Goal: Ask a question: Seek information or help from site administrators or community

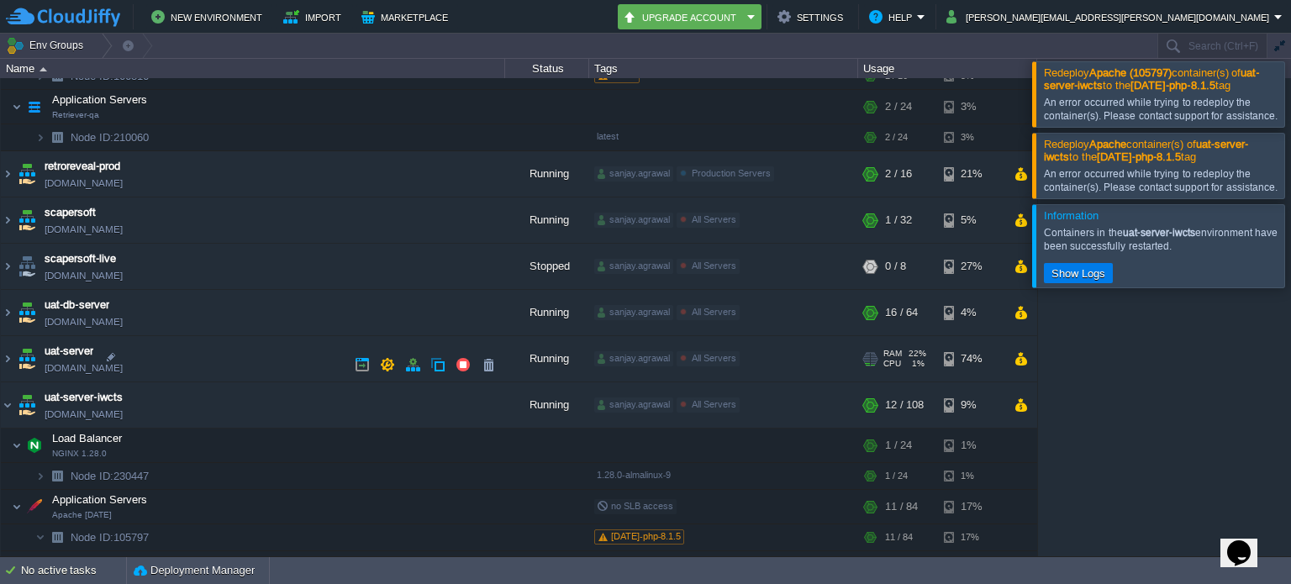
scroll to position [701, 0]
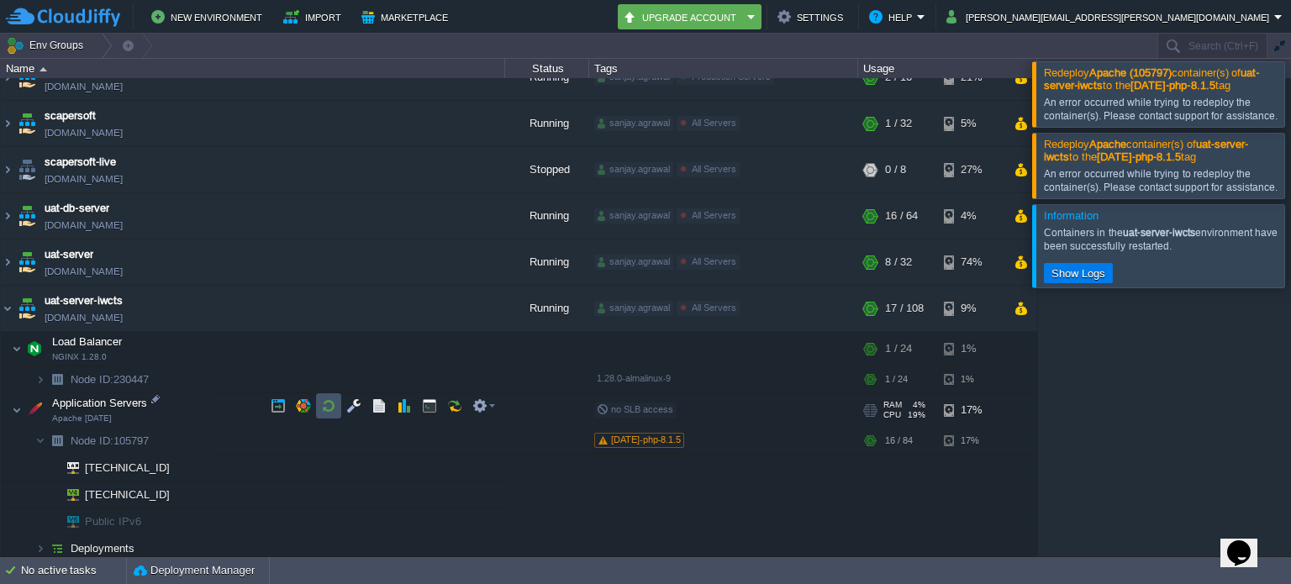
click at [328, 405] on button "button" at bounding box center [328, 405] width 15 height 15
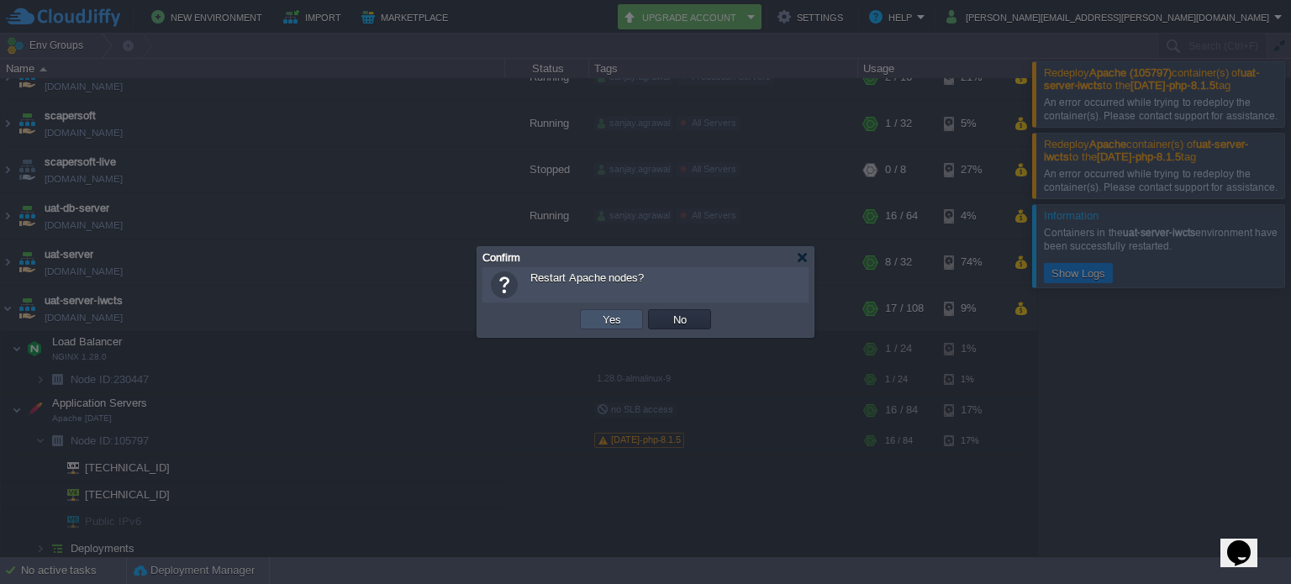
click at [605, 325] on button "Yes" at bounding box center [611, 319] width 29 height 15
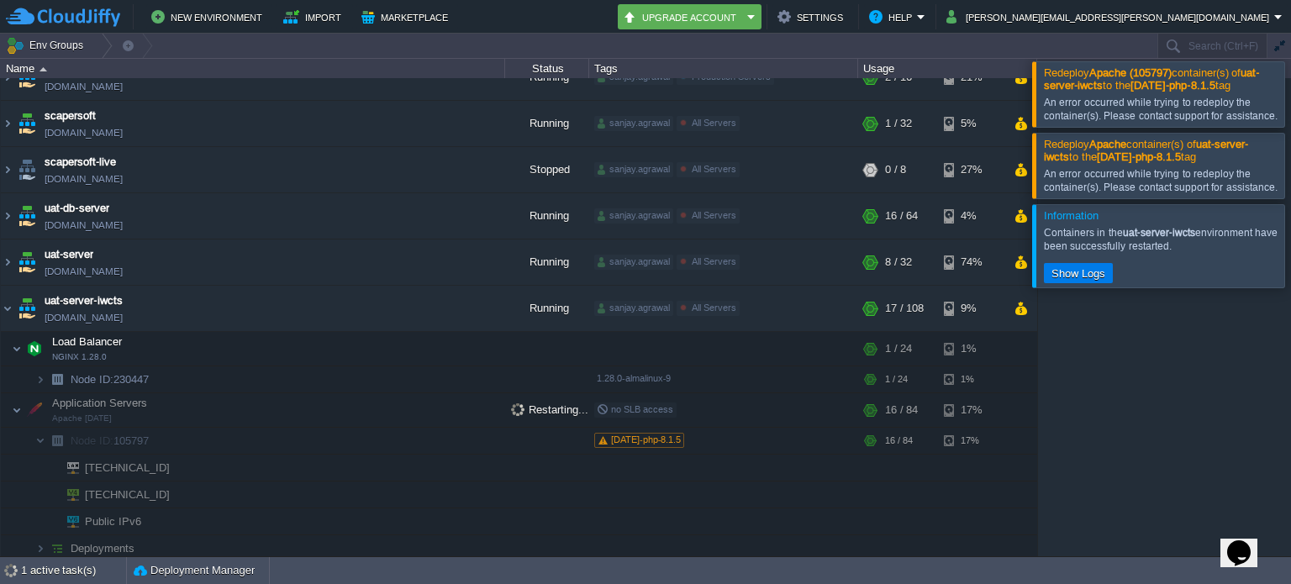
click at [1290, 92] on div at bounding box center [1311, 93] width 0 height 65
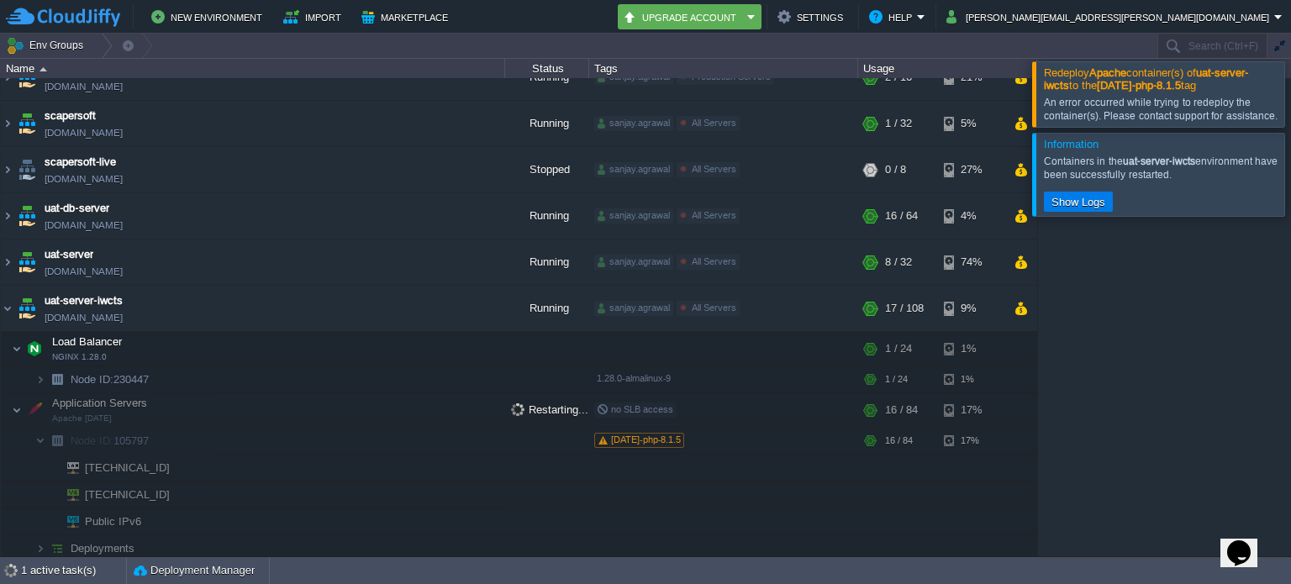
click at [1290, 104] on div at bounding box center [1311, 93] width 0 height 65
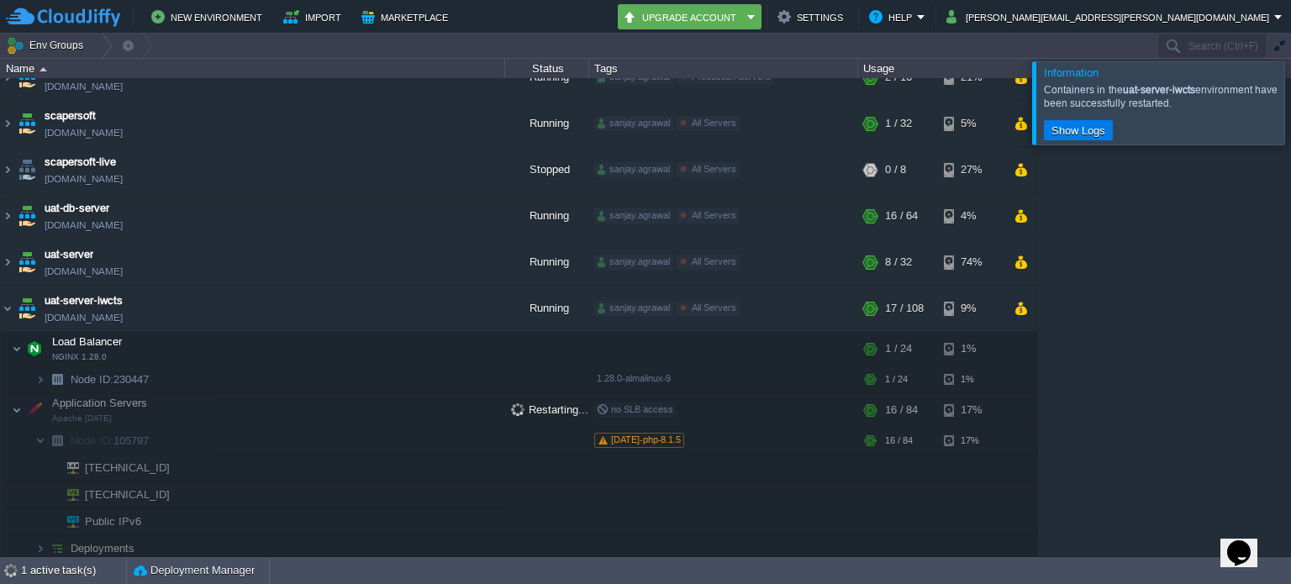
click at [1290, 110] on div at bounding box center [1311, 102] width 0 height 82
click at [1290, 113] on div at bounding box center [1311, 102] width 0 height 82
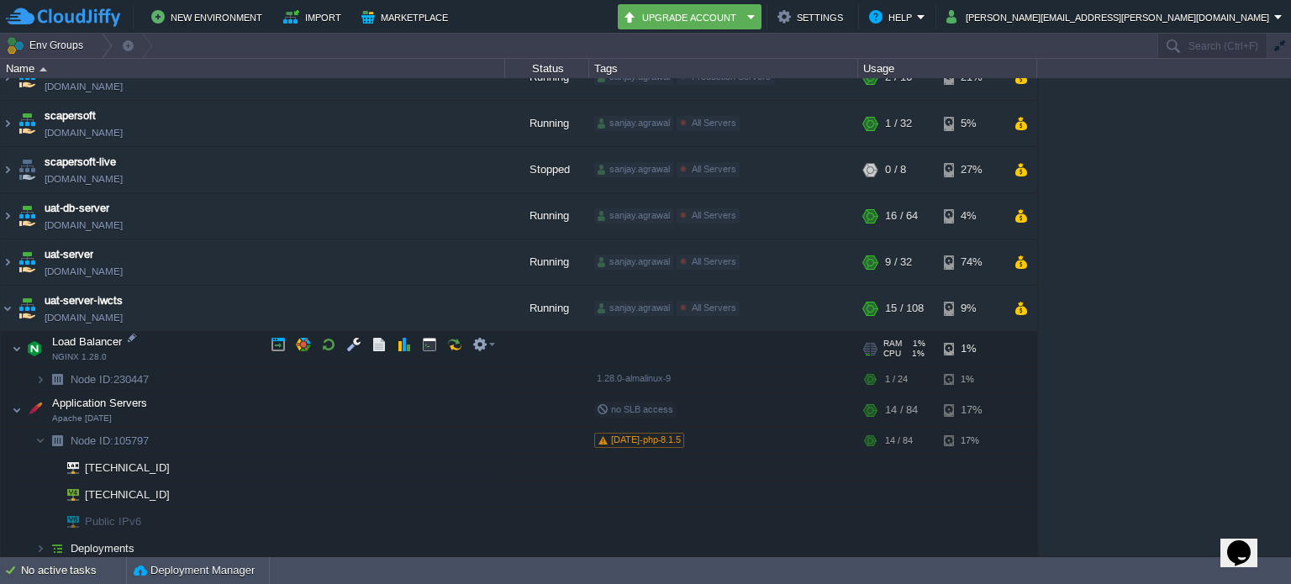
scroll to position [113, 0]
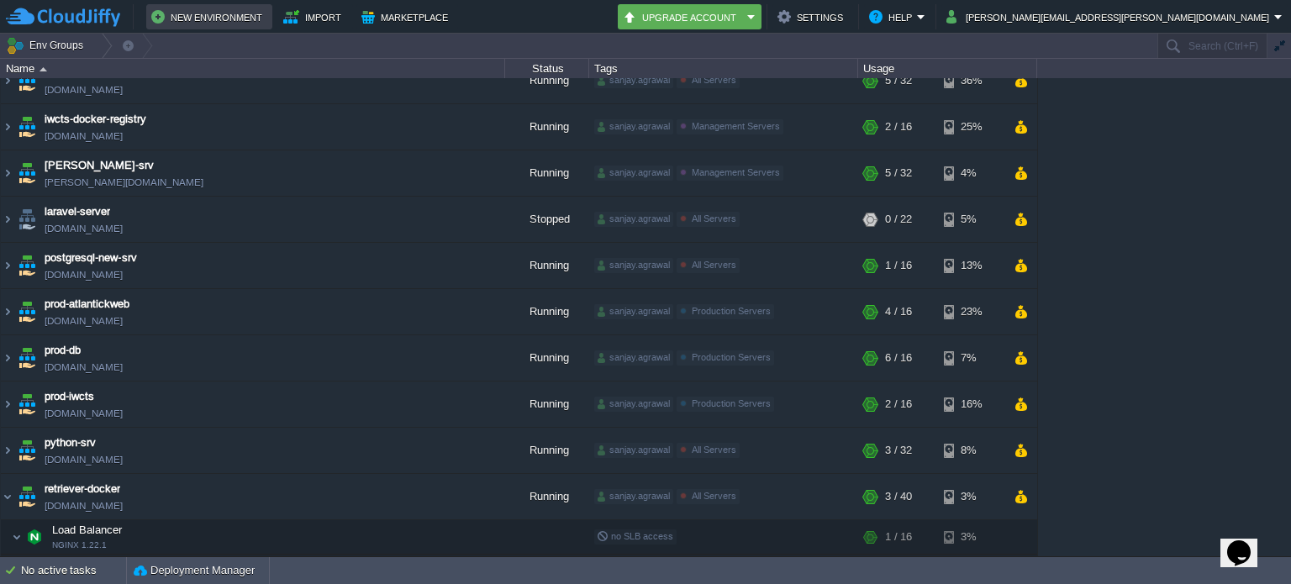
click at [224, 16] on button "New Environment" at bounding box center [209, 17] width 116 height 20
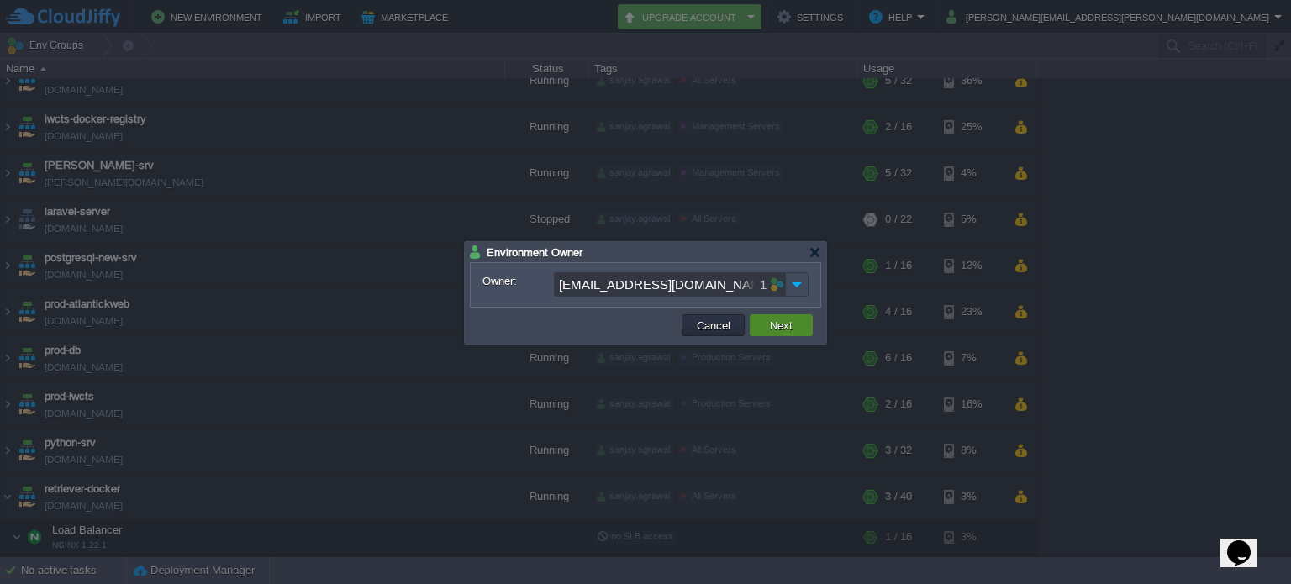
click at [790, 323] on button "Next" at bounding box center [781, 325] width 33 height 15
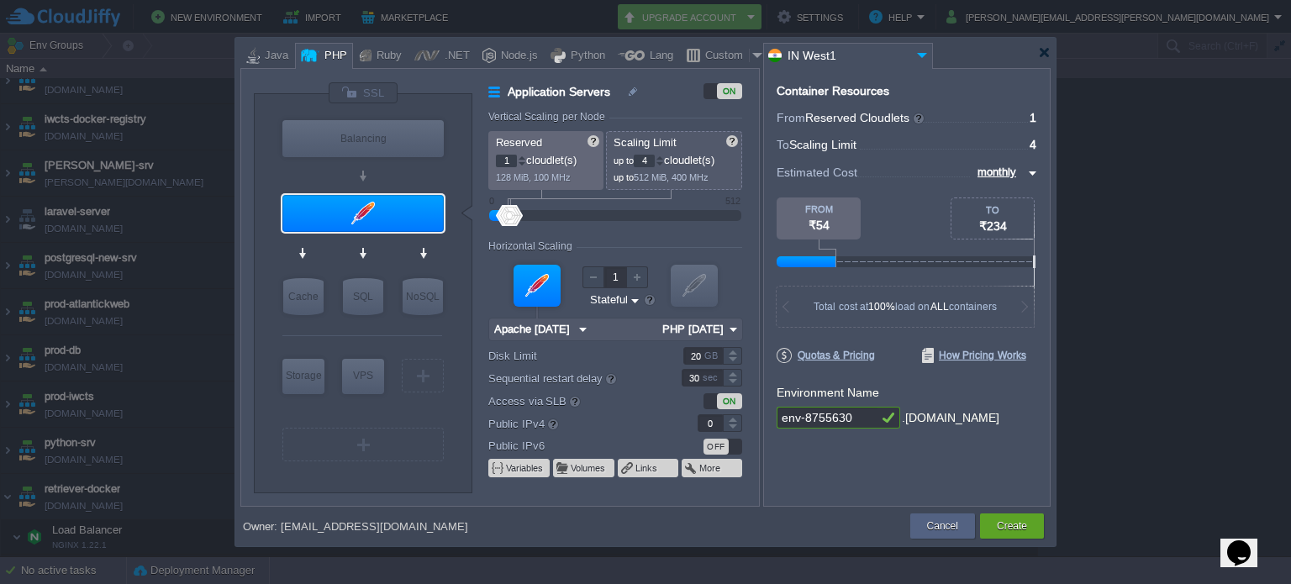
drag, startPoint x: 654, startPoint y: 160, endPoint x: 634, endPoint y: 160, distance: 20.2
click at [634, 160] on p "up to 4 cloudlet(s)" at bounding box center [674, 159] width 123 height 18
type input "64"
drag, startPoint x: 511, startPoint y: 160, endPoint x: 497, endPoint y: 157, distance: 13.9
click at [497, 157] on input "1" at bounding box center [506, 161] width 21 height 13
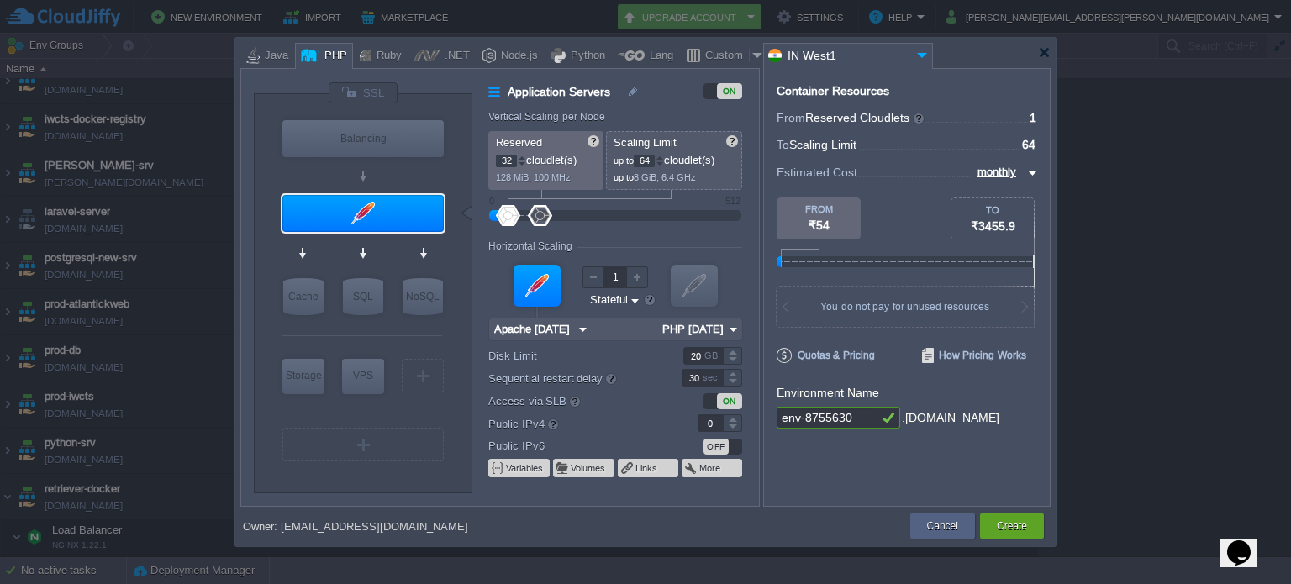
type input "32"
click at [613, 248] on div "Horizontal Scaling" at bounding box center [615, 247] width 254 height 14
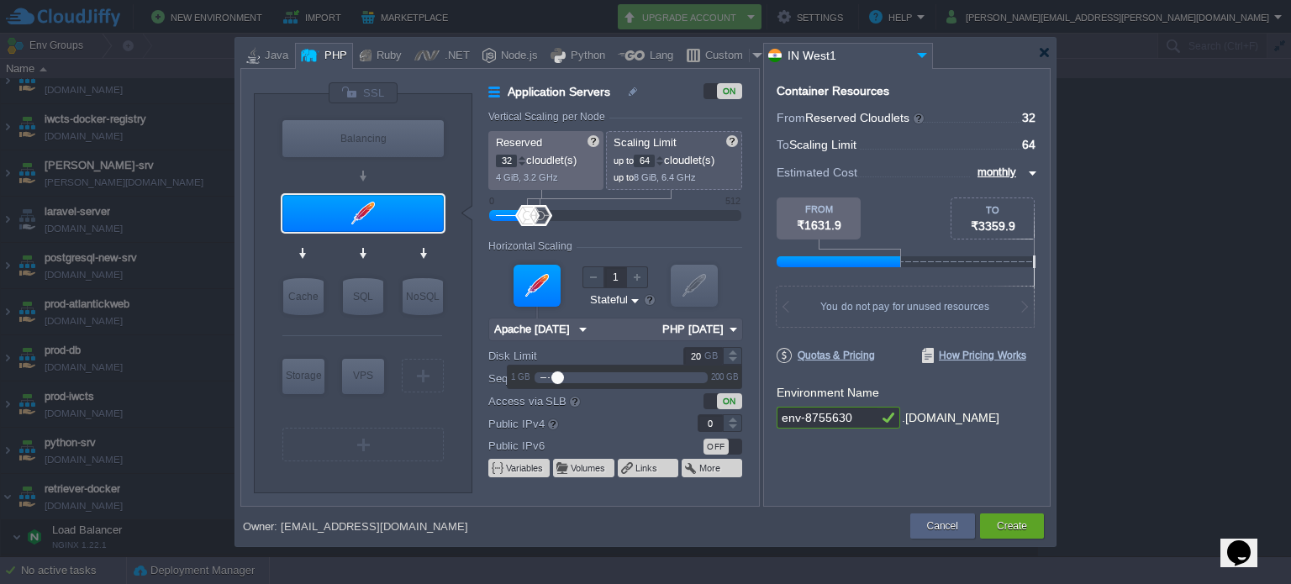
click at [707, 352] on div "GB" at bounding box center [712, 356] width 17 height 16
type input "200"
drag, startPoint x: 555, startPoint y: 378, endPoint x: 706, endPoint y: 378, distance: 151.2
click at [681, 378] on div at bounding box center [674, 377] width 13 height 13
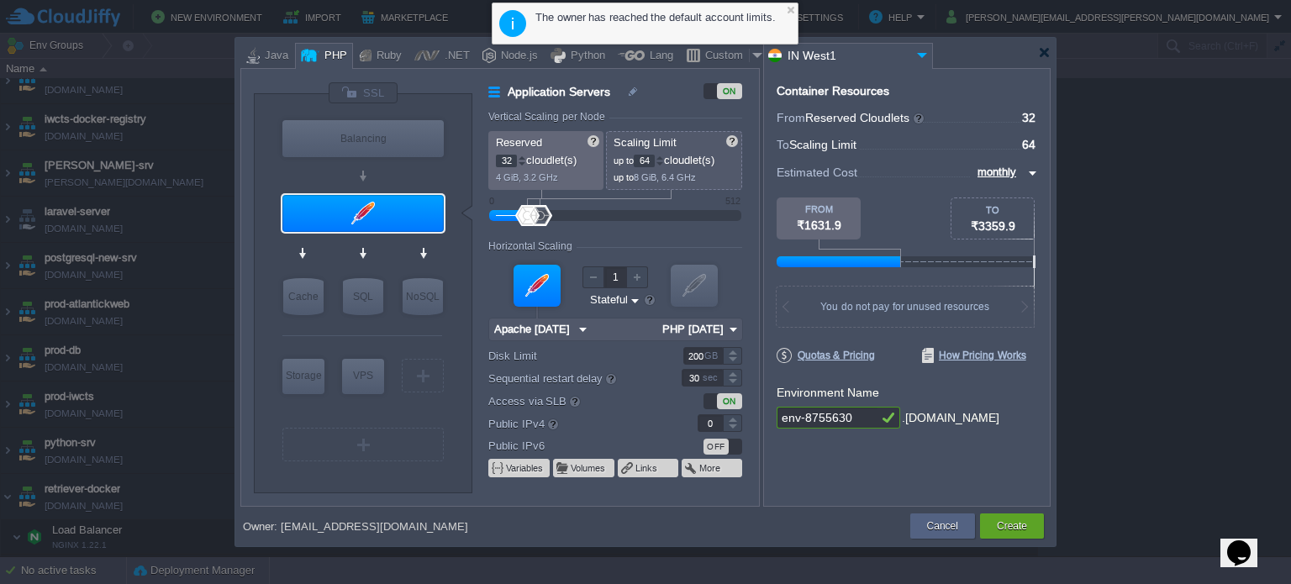
click at [665, 401] on div "ON" at bounding box center [700, 401] width 81 height 18
click at [865, 418] on input "env-8755630" at bounding box center [826, 418] width 101 height 22
type input "prod-apache"
click at [1018, 527] on button "Create" at bounding box center [1011, 526] width 30 height 17
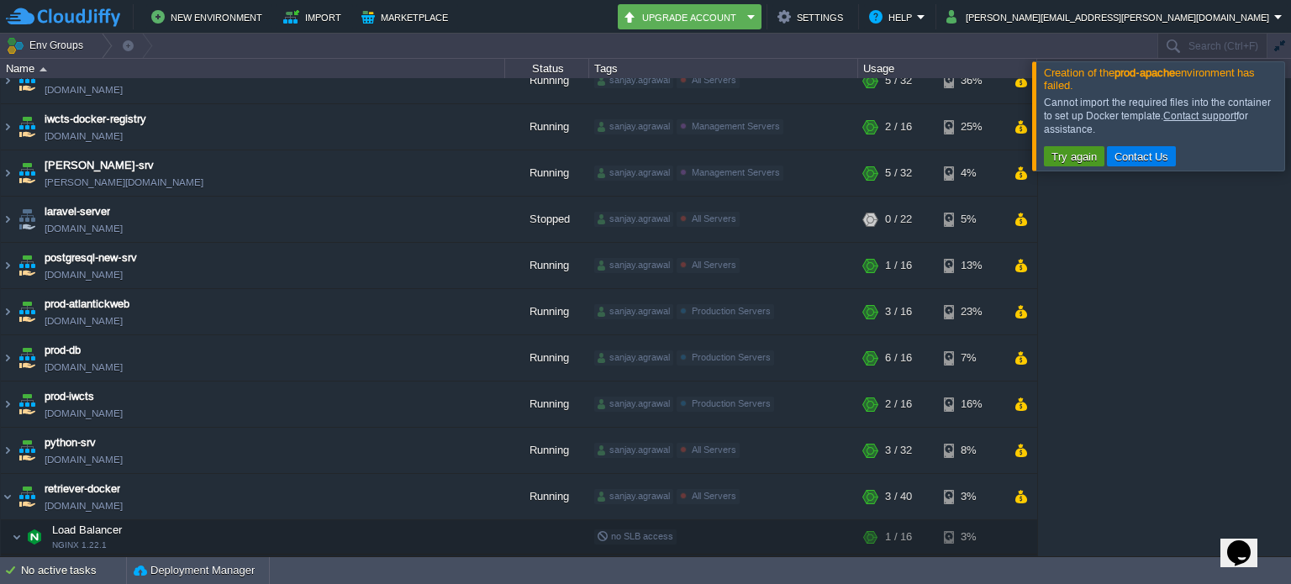
click at [1078, 156] on button "Try again" at bounding box center [1073, 156] width 55 height 15
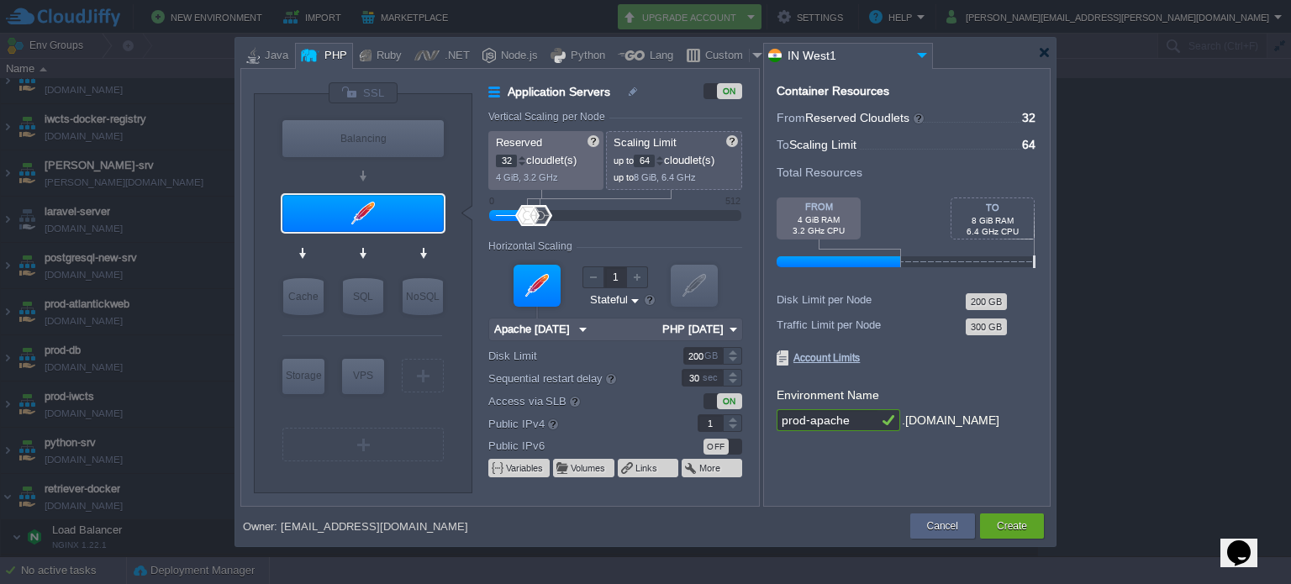
click at [728, 419] on div at bounding box center [732, 418] width 19 height 8
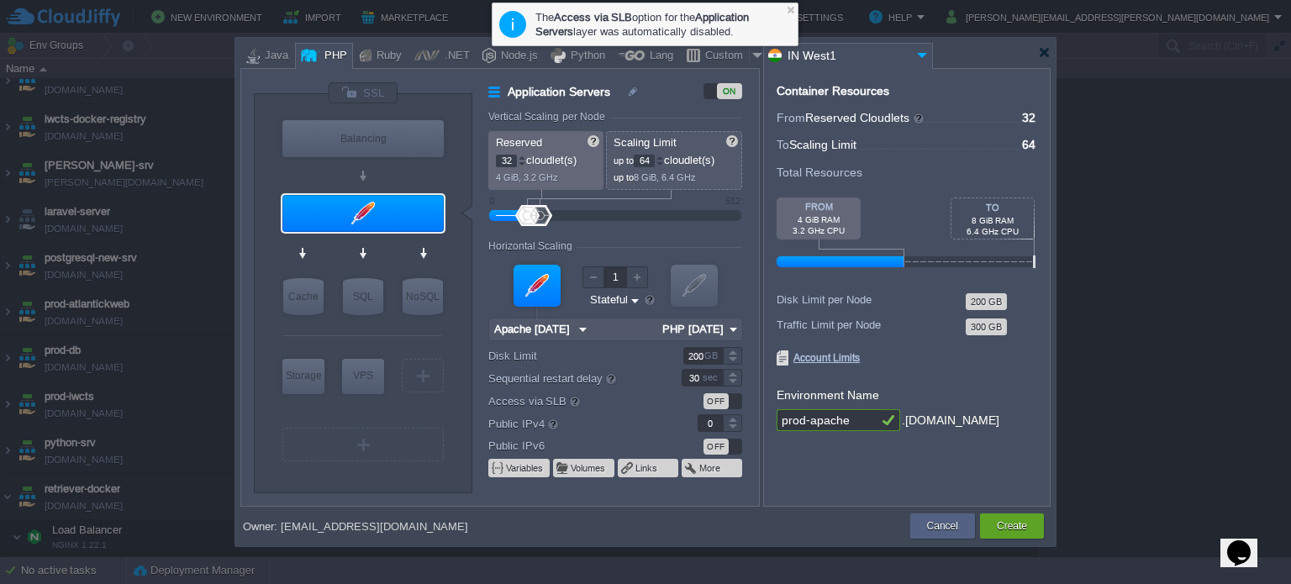
click at [730, 426] on div at bounding box center [732, 427] width 19 height 8
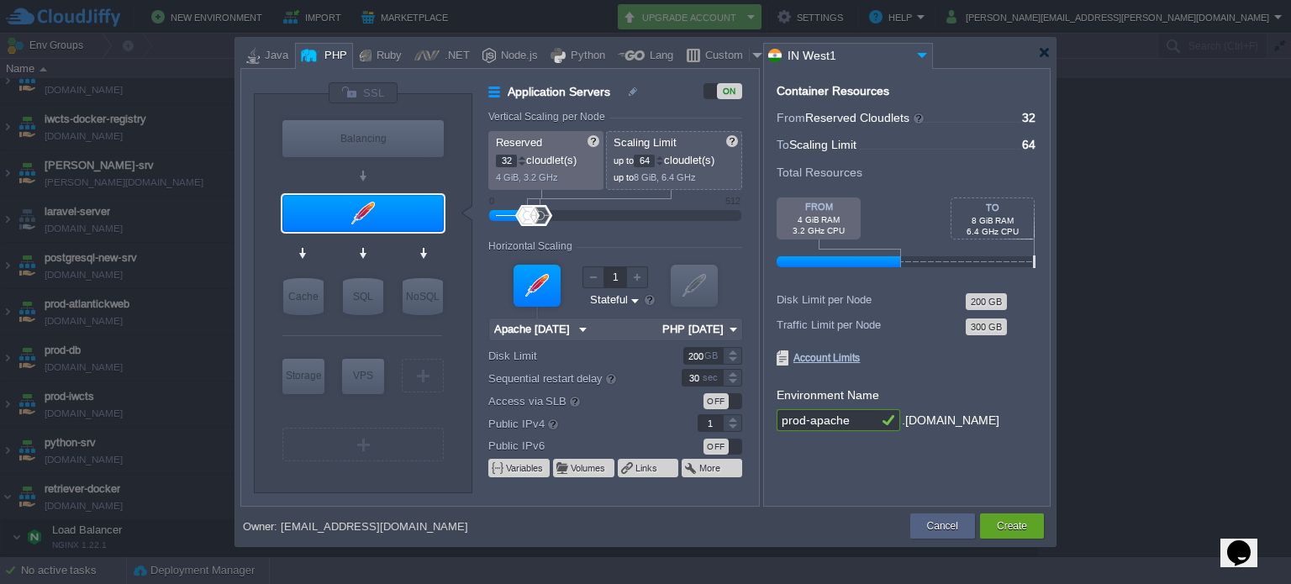
click at [730, 417] on div at bounding box center [732, 418] width 19 height 8
click at [729, 423] on div at bounding box center [732, 423] width 18 height 1
click at [732, 424] on div at bounding box center [732, 427] width 19 height 8
type input "1"
click at [732, 419] on div at bounding box center [732, 418] width 19 height 8
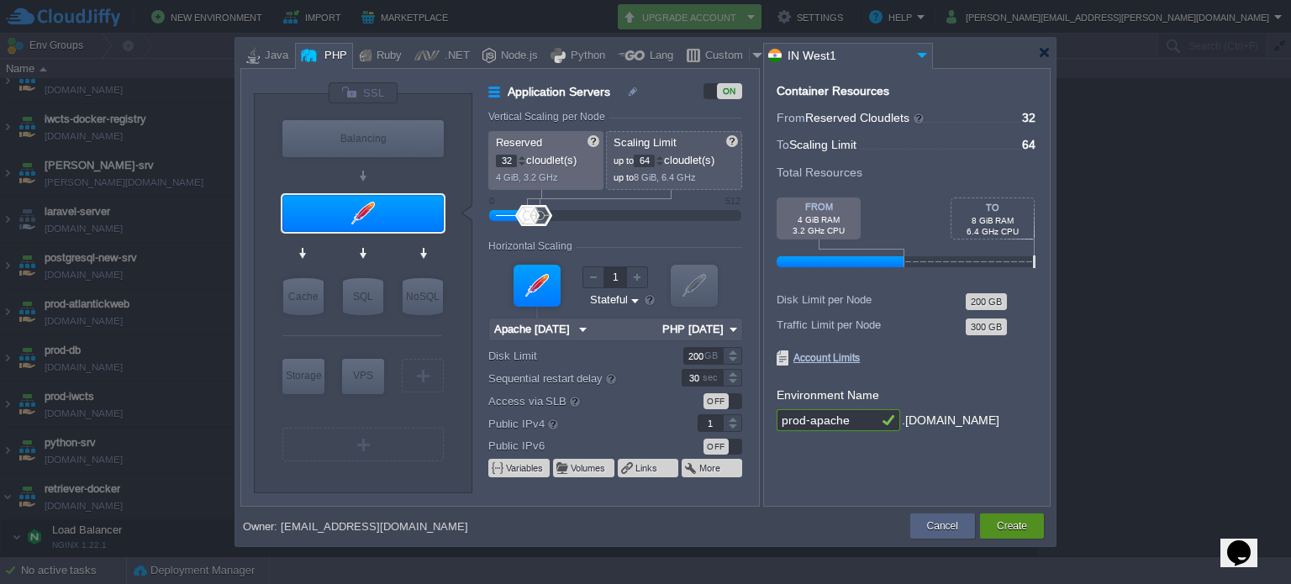
click at [1002, 528] on button "Create" at bounding box center [1011, 526] width 30 height 17
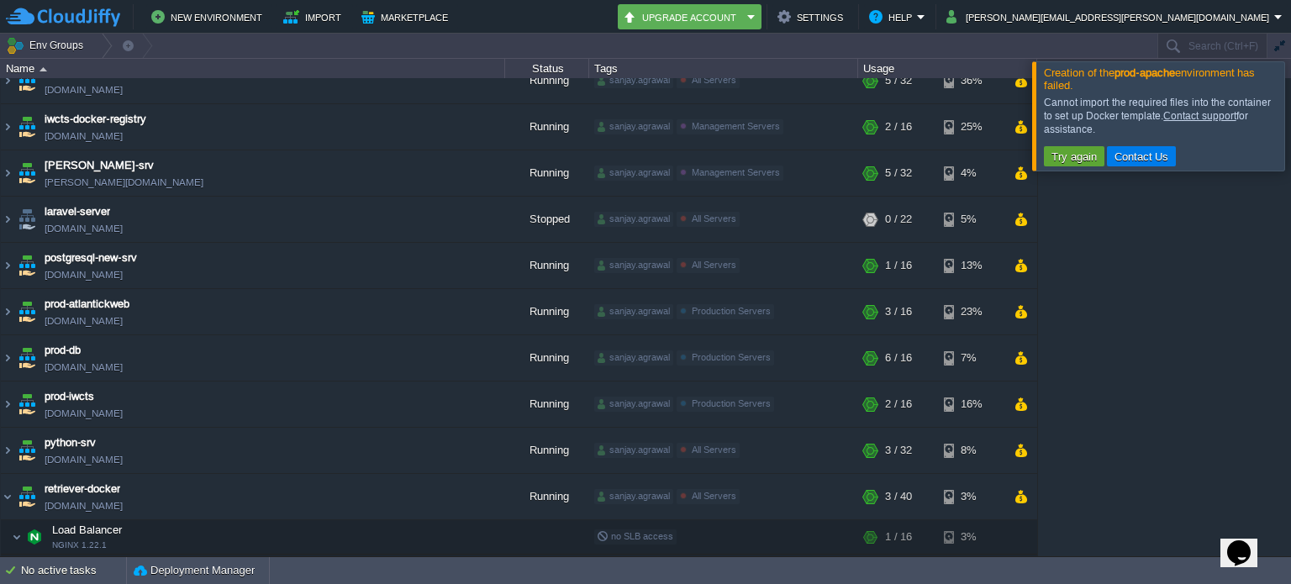
click at [1290, 113] on div at bounding box center [1311, 115] width 0 height 108
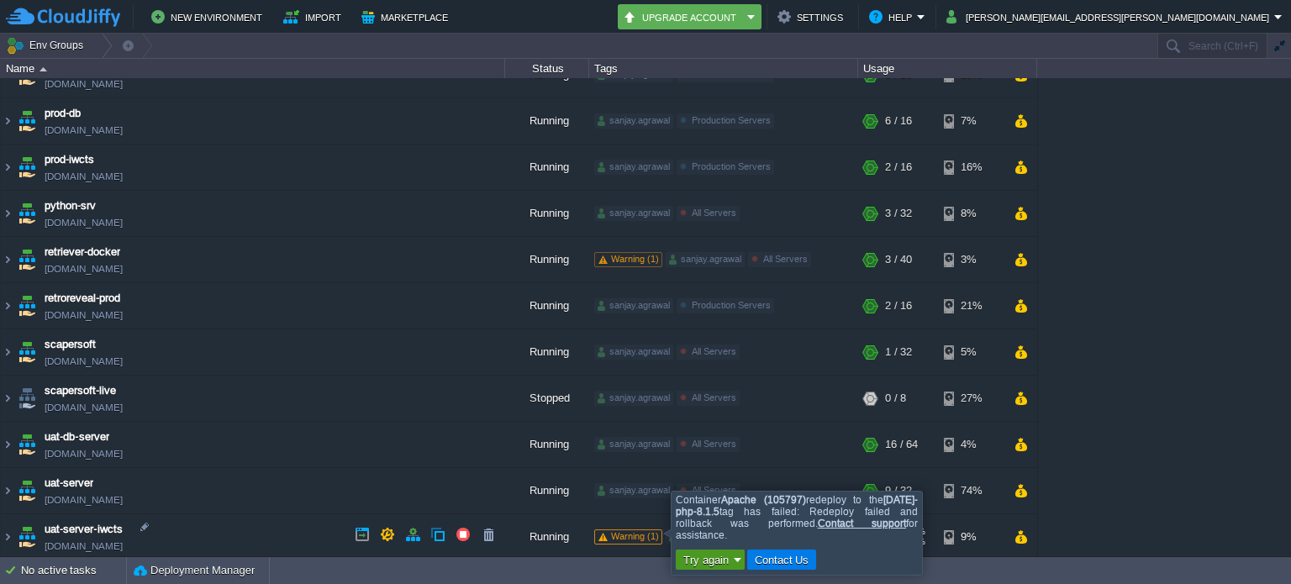
click at [734, 560] on em "Try again" at bounding box center [710, 559] width 64 height 15
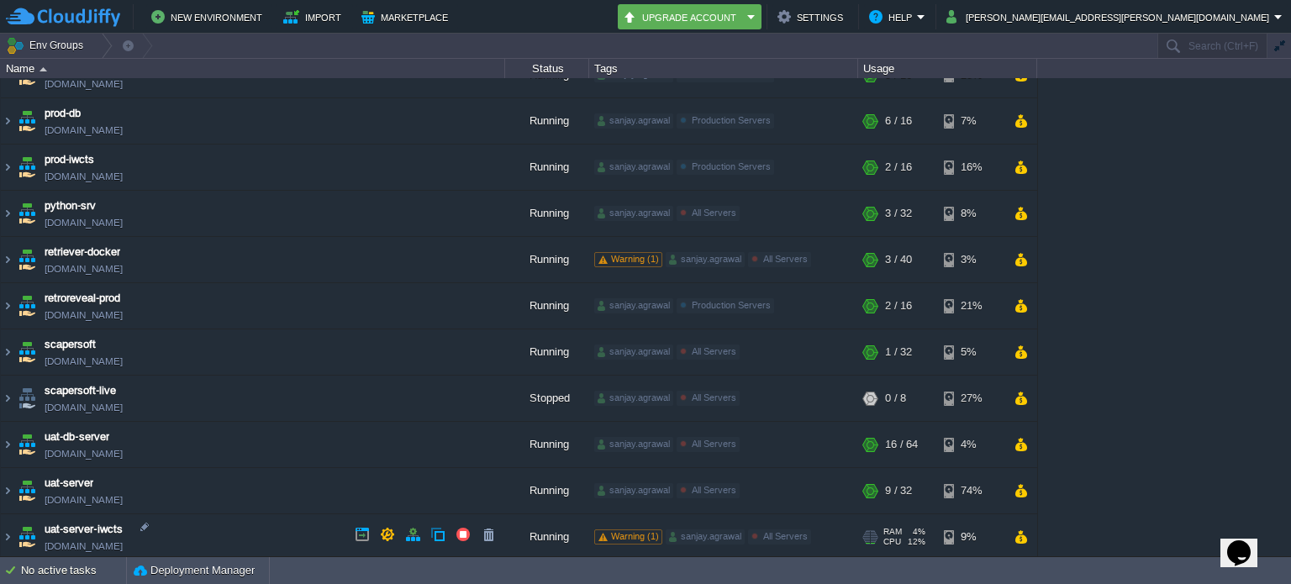
click at [649, 533] on span "Warning (1)" at bounding box center [635, 536] width 48 height 10
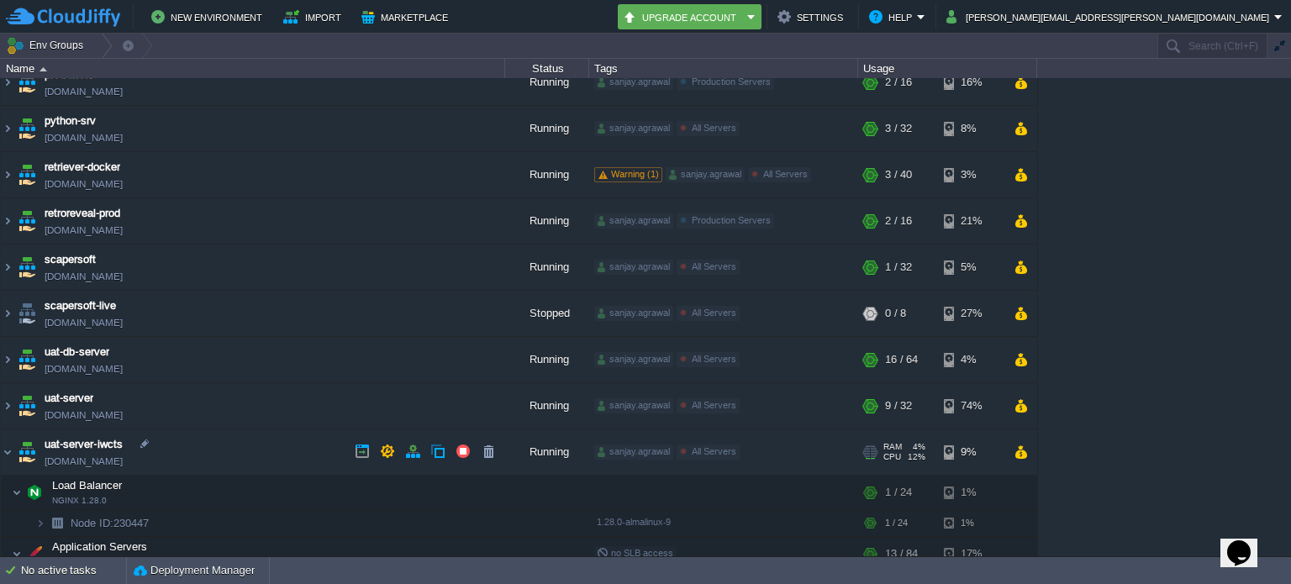
scroll to position [499, 0]
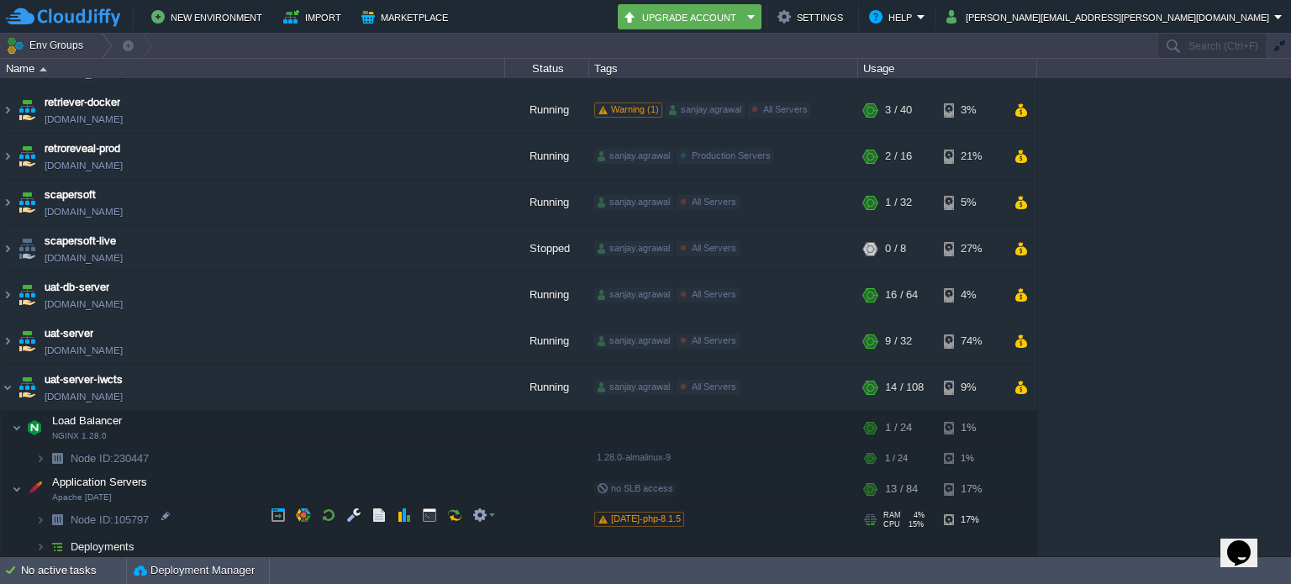
click at [655, 513] on span "[DATE]-php-8.1.5" at bounding box center [646, 518] width 70 height 10
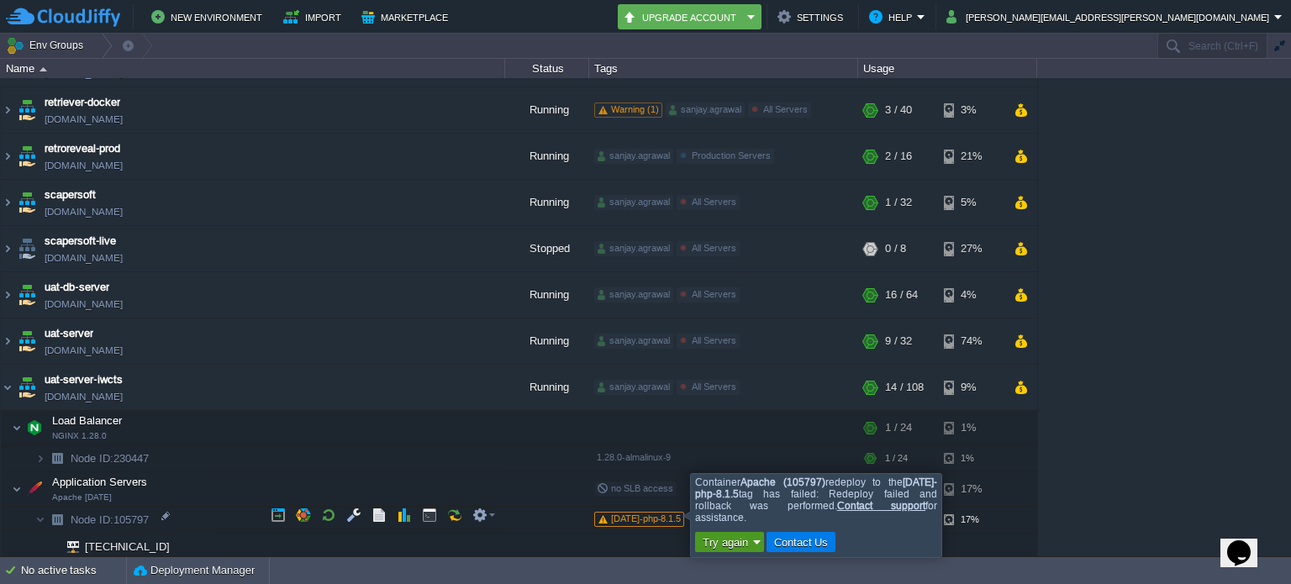
click at [729, 540] on button "Try again" at bounding box center [724, 541] width 55 height 15
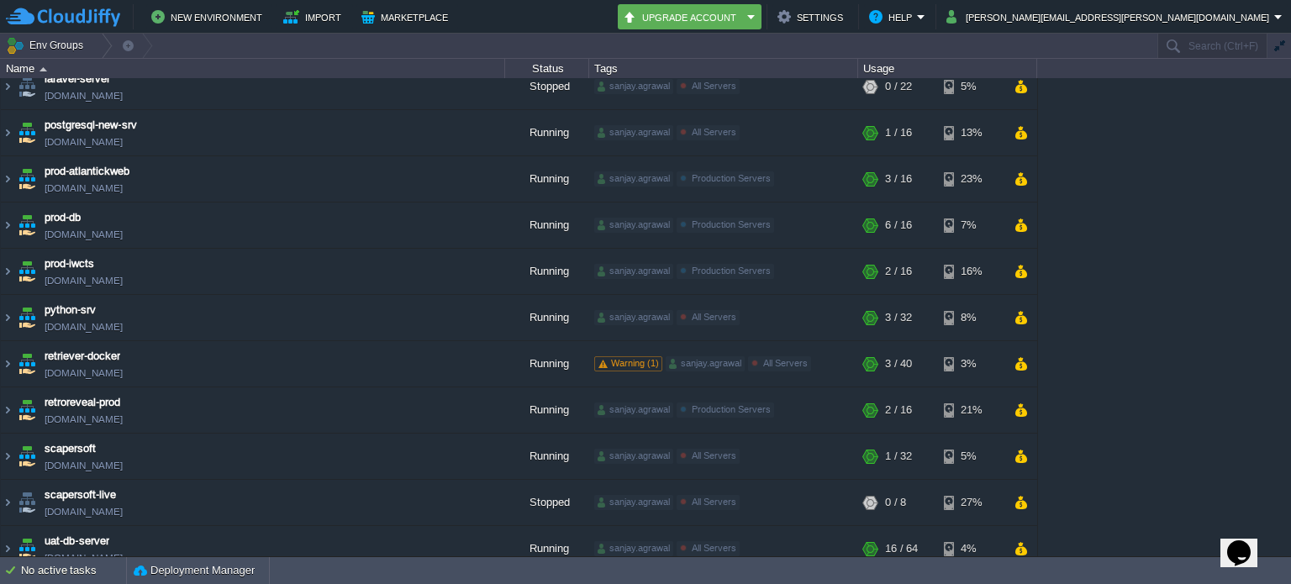
scroll to position [0, 0]
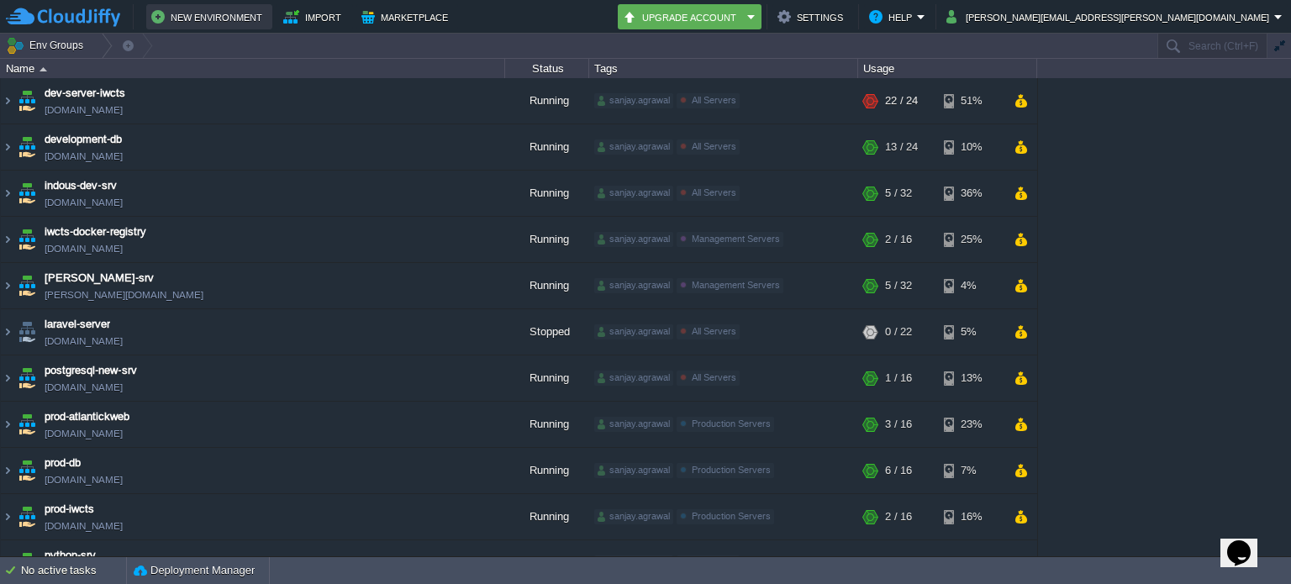
click at [210, 16] on button "New Environment" at bounding box center [209, 17] width 116 height 20
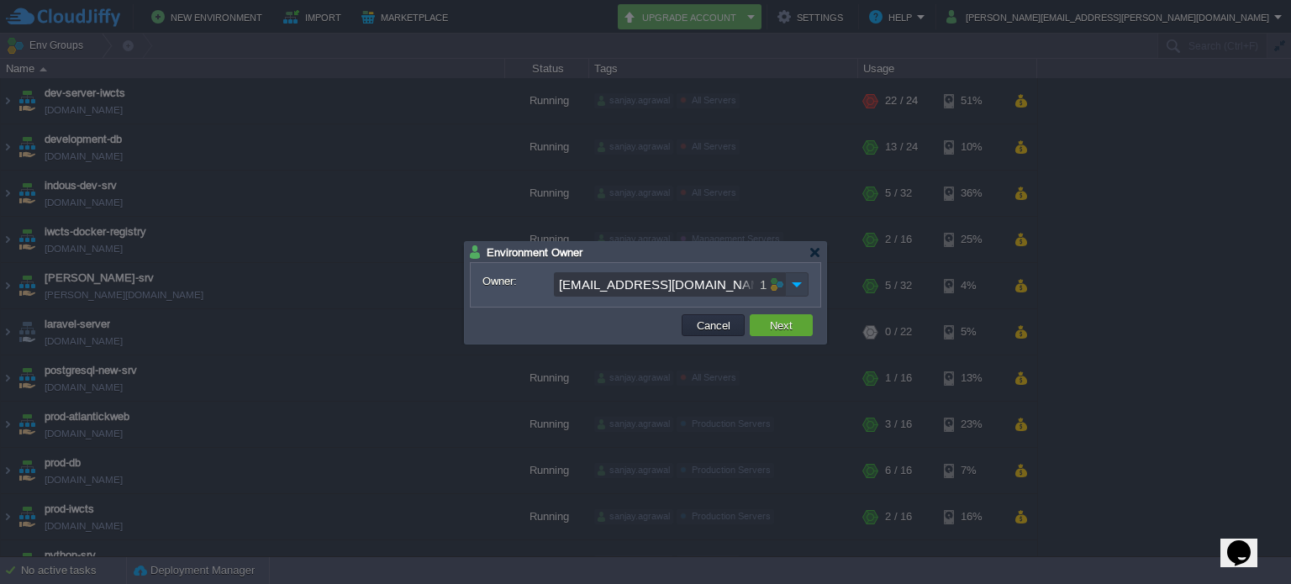
click at [793, 284] on img at bounding box center [797, 284] width 24 height 24
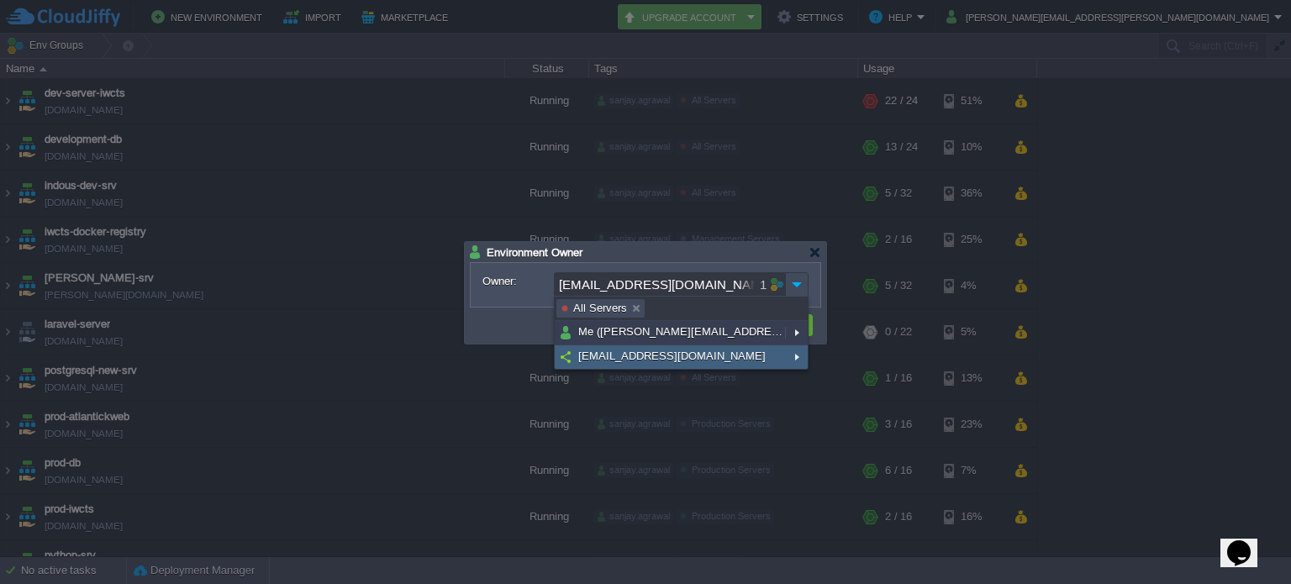
click at [797, 356] on img at bounding box center [796, 357] width 23 height 24
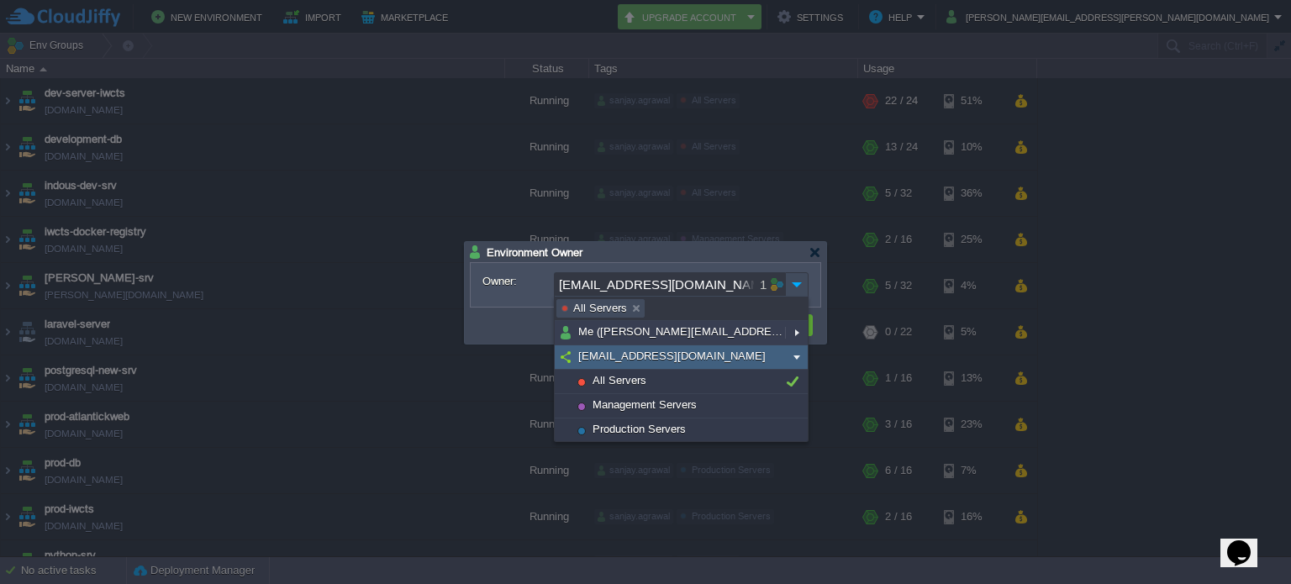
click at [797, 356] on img at bounding box center [796, 357] width 23 height 24
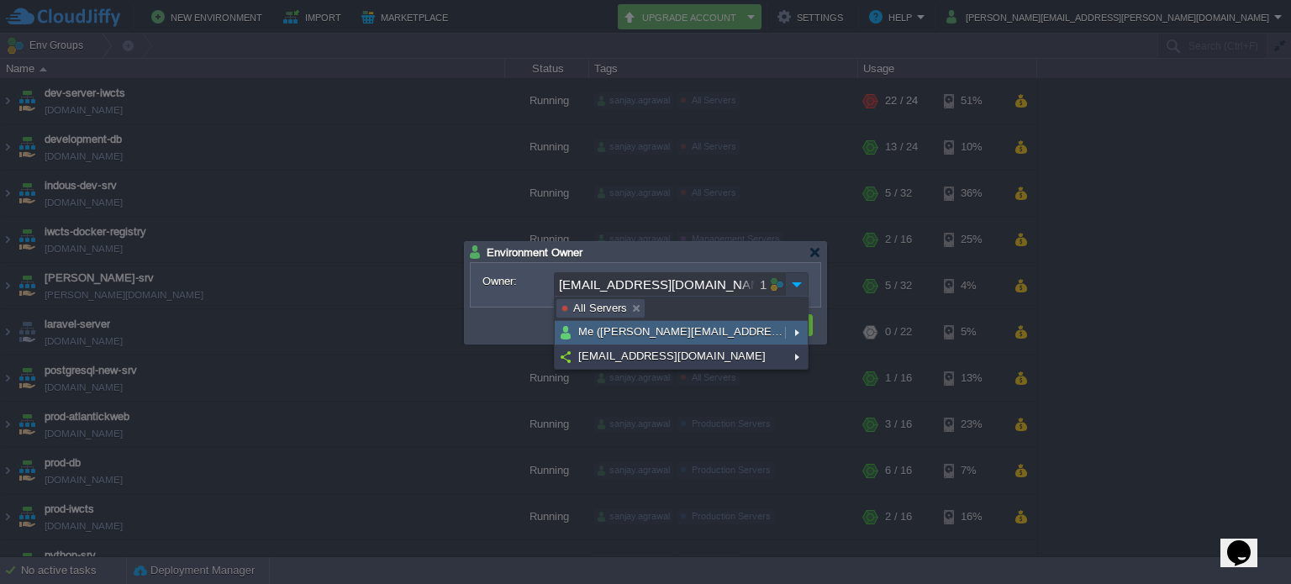
click at [797, 278] on img at bounding box center [797, 284] width 24 height 24
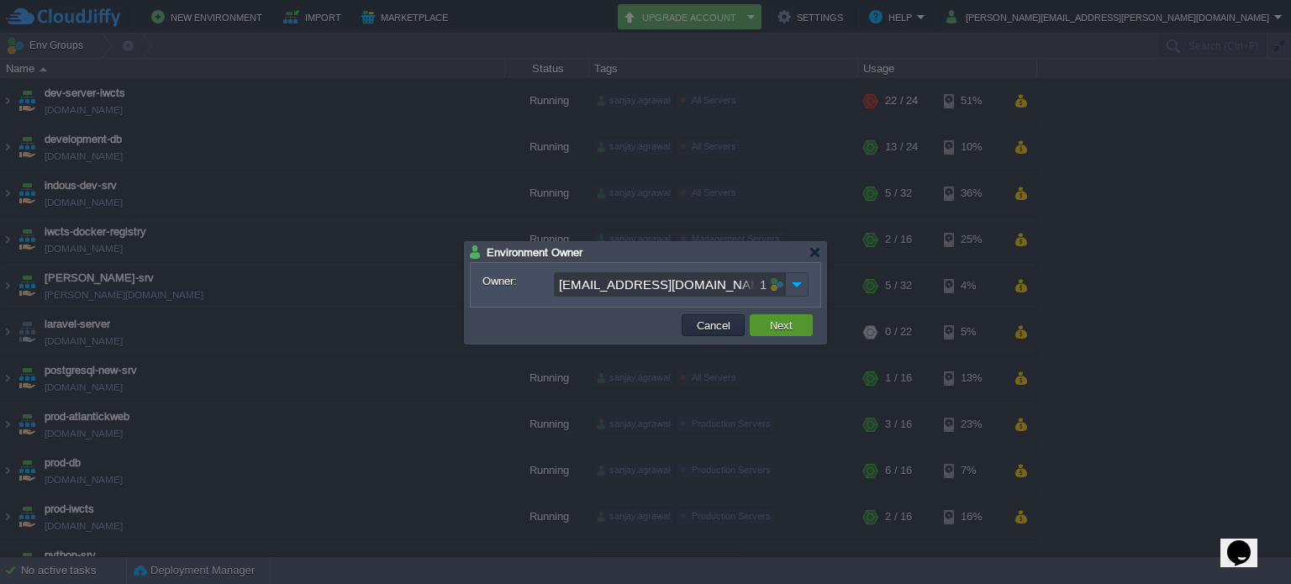
click at [795, 327] on button "Next" at bounding box center [781, 325] width 33 height 15
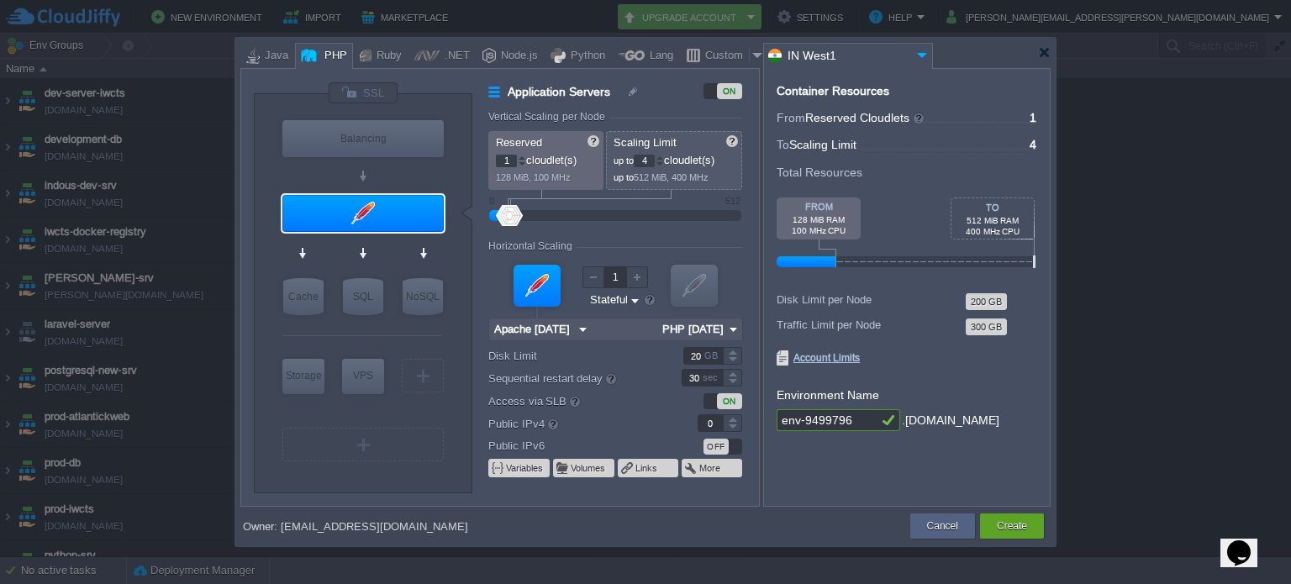
drag, startPoint x: 653, startPoint y: 160, endPoint x: 642, endPoint y: 160, distance: 10.9
click at [642, 160] on input "4" at bounding box center [644, 161] width 21 height 13
type input "64"
drag, startPoint x: 509, startPoint y: 163, endPoint x: 497, endPoint y: 160, distance: 12.0
click at [497, 160] on input "1" at bounding box center [506, 161] width 21 height 13
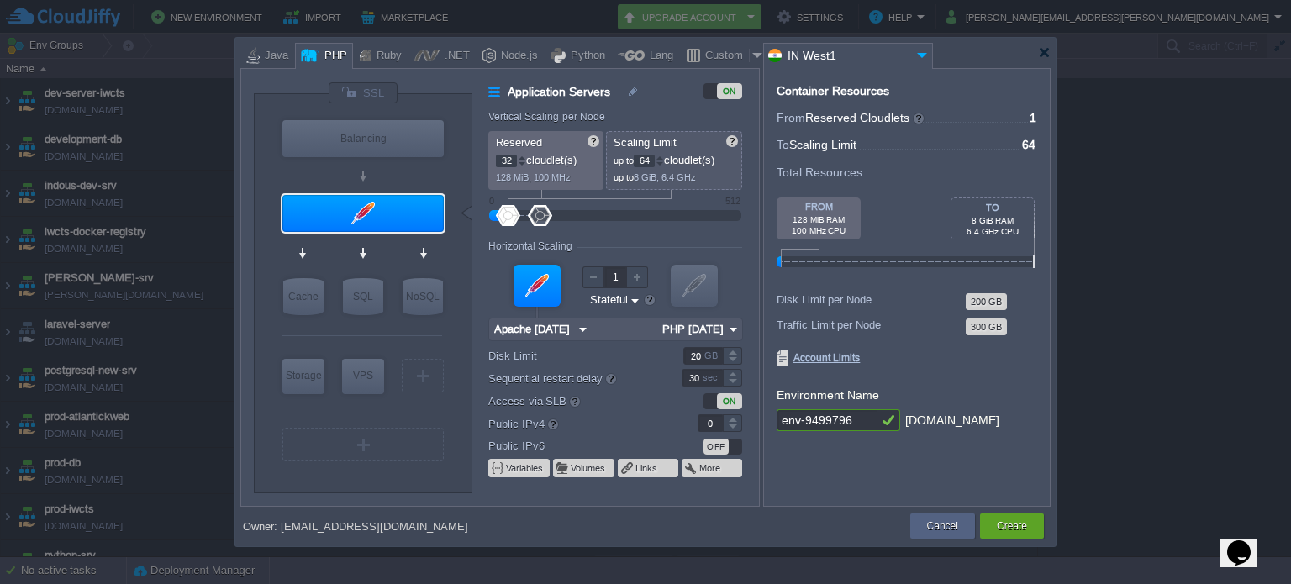
type input "32"
click at [592, 229] on form "Vertical Scaling per Node Reserved 32 cloudlet(s) 128 MiB, 100 MHz Scaling Limi…" at bounding box center [623, 308] width 270 height 395
click at [714, 354] on div "GB" at bounding box center [712, 356] width 17 height 16
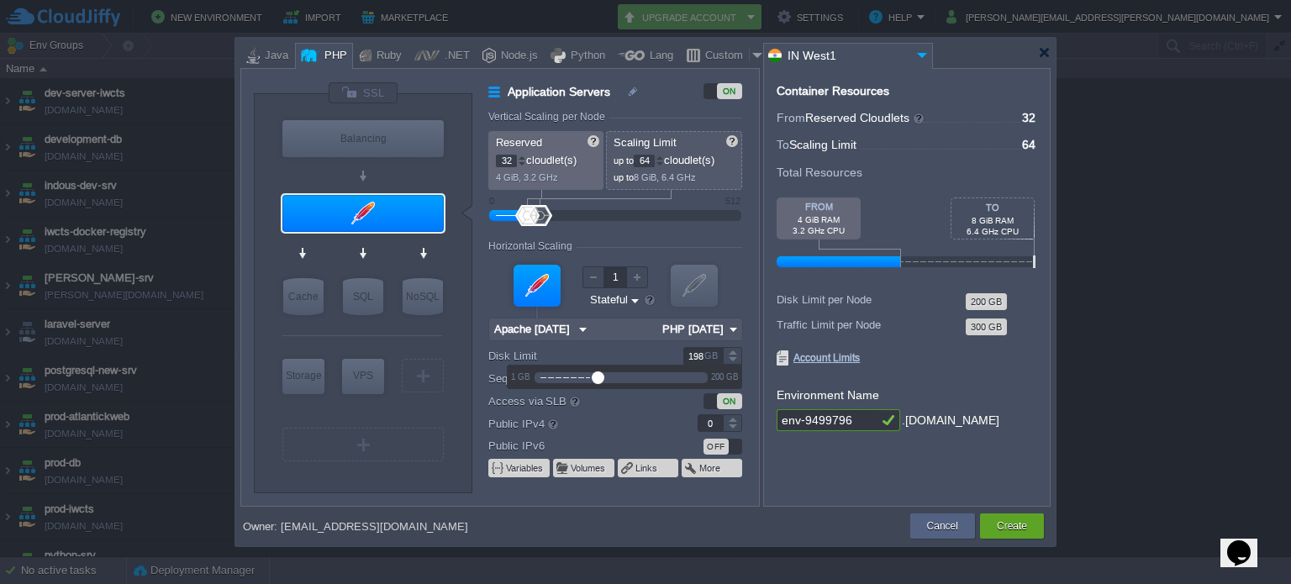
type input "200"
drag, startPoint x: 555, startPoint y: 378, endPoint x: 733, endPoint y: 382, distance: 178.2
click at [733, 382] on div "1 GB 200 GB" at bounding box center [624, 376] width 234 height 23
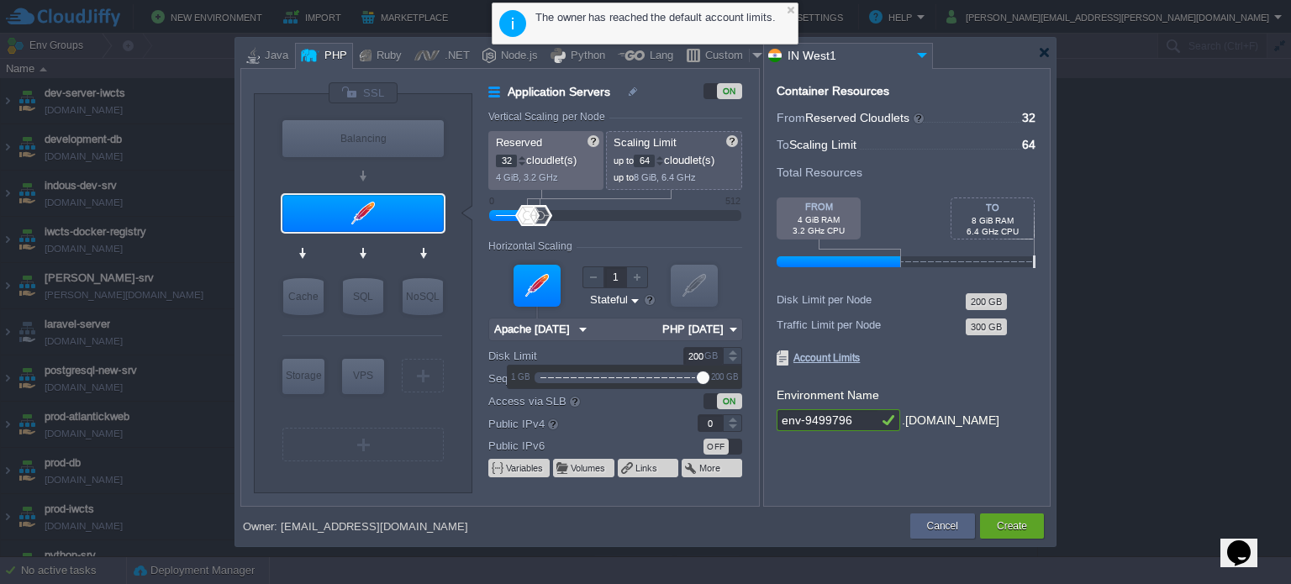
click at [643, 406] on label "Access via SLB" at bounding box center [573, 401] width 171 height 18
drag, startPoint x: 864, startPoint y: 419, endPoint x: 775, endPoint y: 427, distance: 89.4
click at [775, 427] on div "Container Resources From Reserved Cloudlets ... = 32 not added To Scaling Limit…" at bounding box center [906, 287] width 287 height 439
type input "prod-archudo"
click at [1017, 532] on button "Create" at bounding box center [1011, 526] width 30 height 17
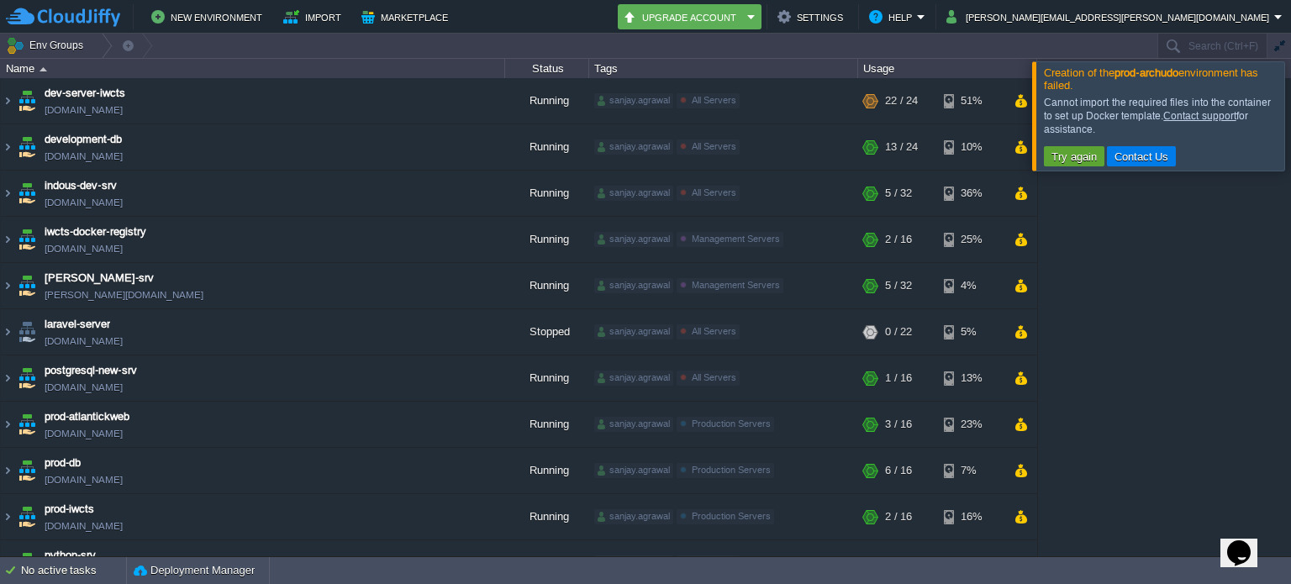
click at [1290, 114] on div at bounding box center [1311, 115] width 0 height 108
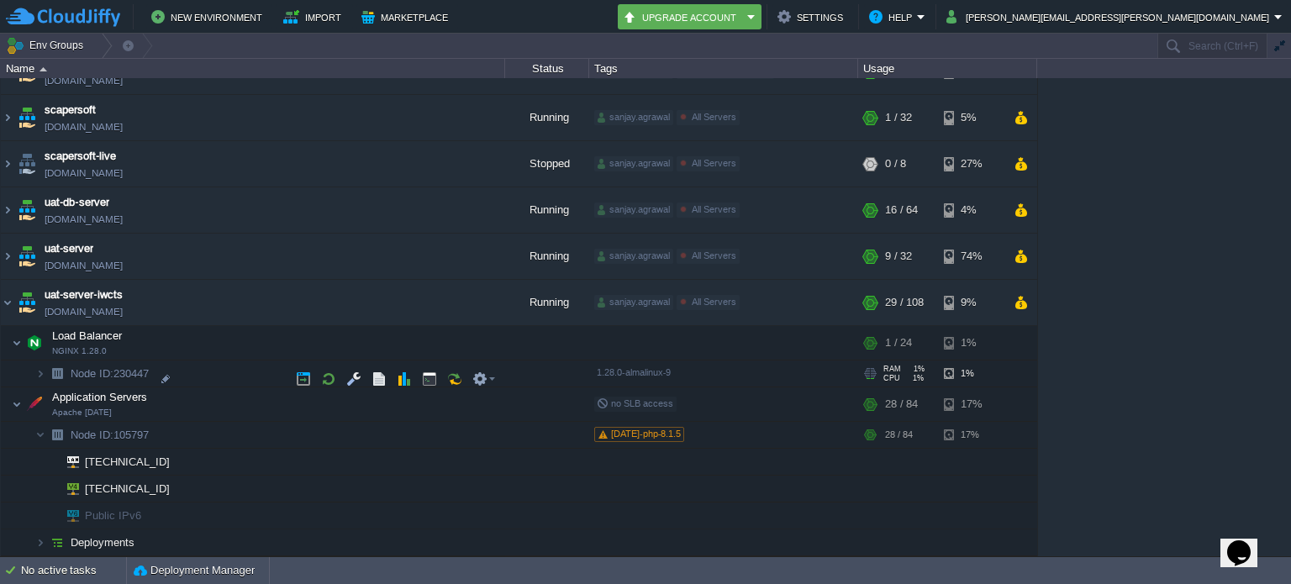
scroll to position [159, 0]
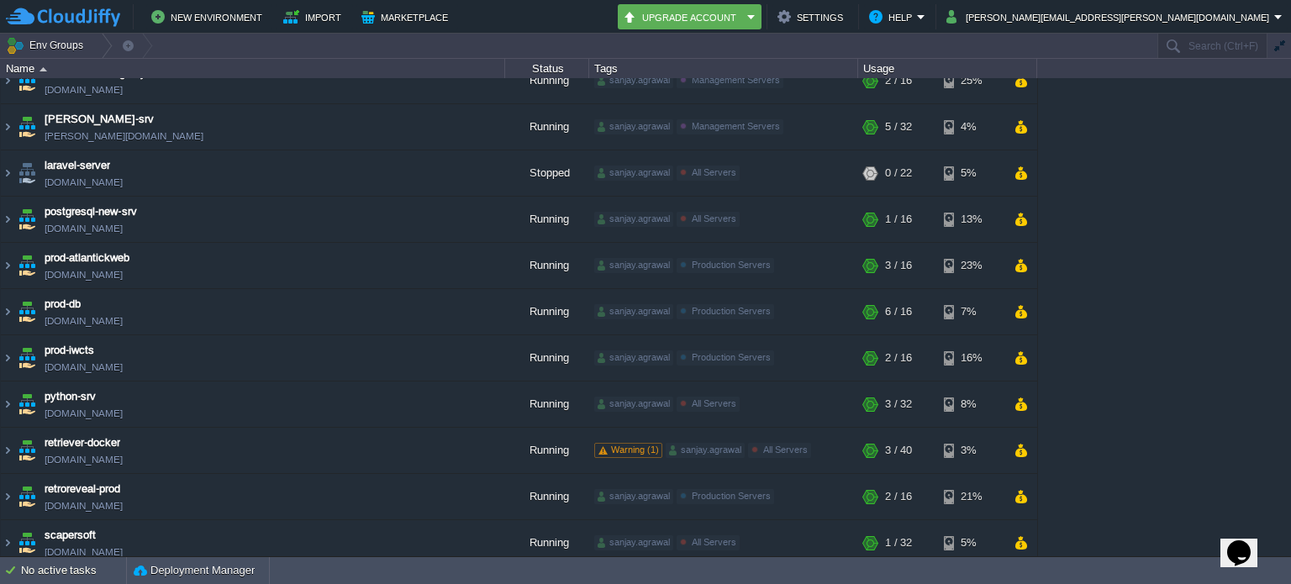
click at [1237, 540] on icon "Chat widget" at bounding box center [1239, 552] width 24 height 25
click at [1134, 583] on p "New Conversation" at bounding box center [1126, 590] width 281 height 15
type input "918000131147"
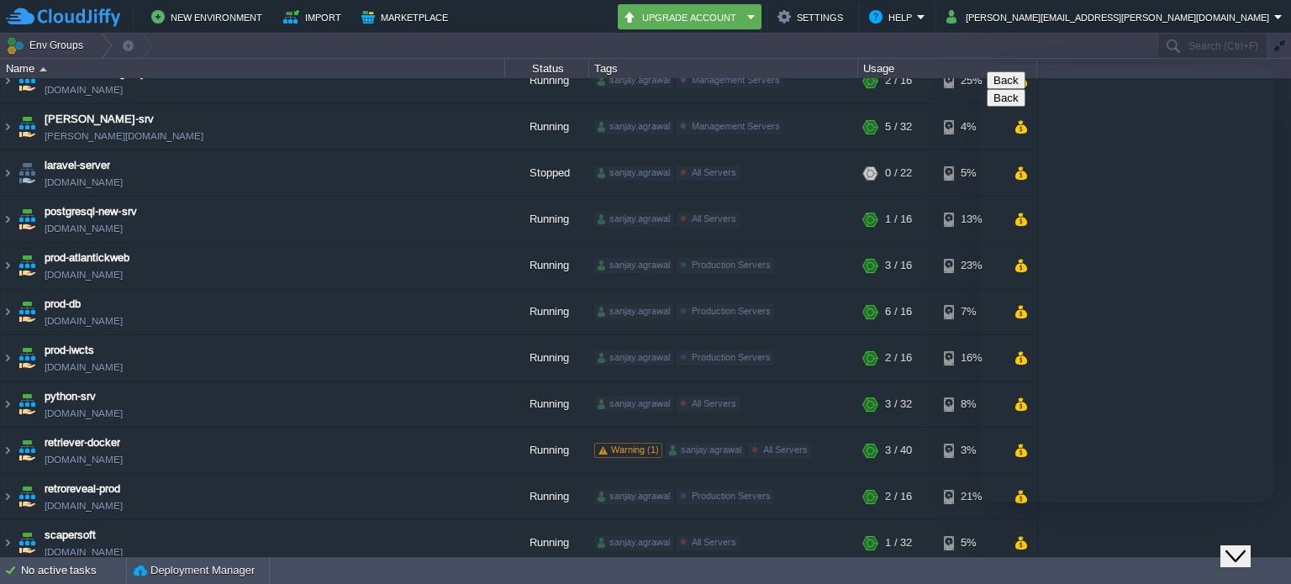
scroll to position [52, 0]
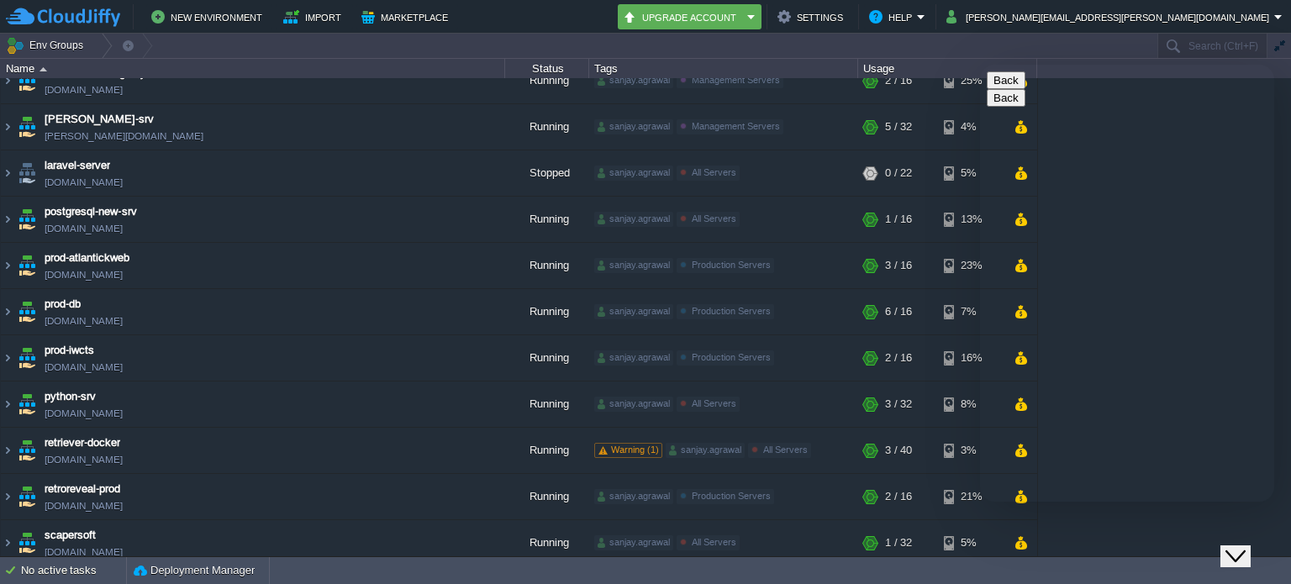
type textarea "Hello I am not able to create new environment"
drag, startPoint x: 1063, startPoint y: 331, endPoint x: 1144, endPoint y: 358, distance: 85.0
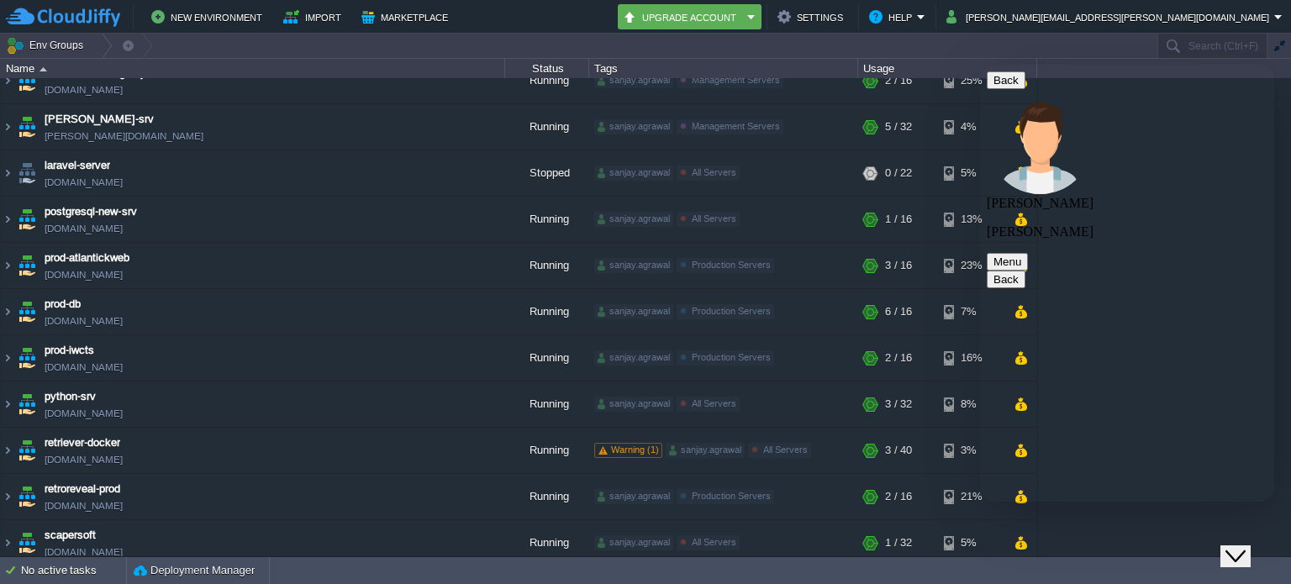
copy span "Hello I am not able to create new environment"
paste textarea "Hello I am not able to create new environment"
type textarea "Hello I am not able to create new environment"
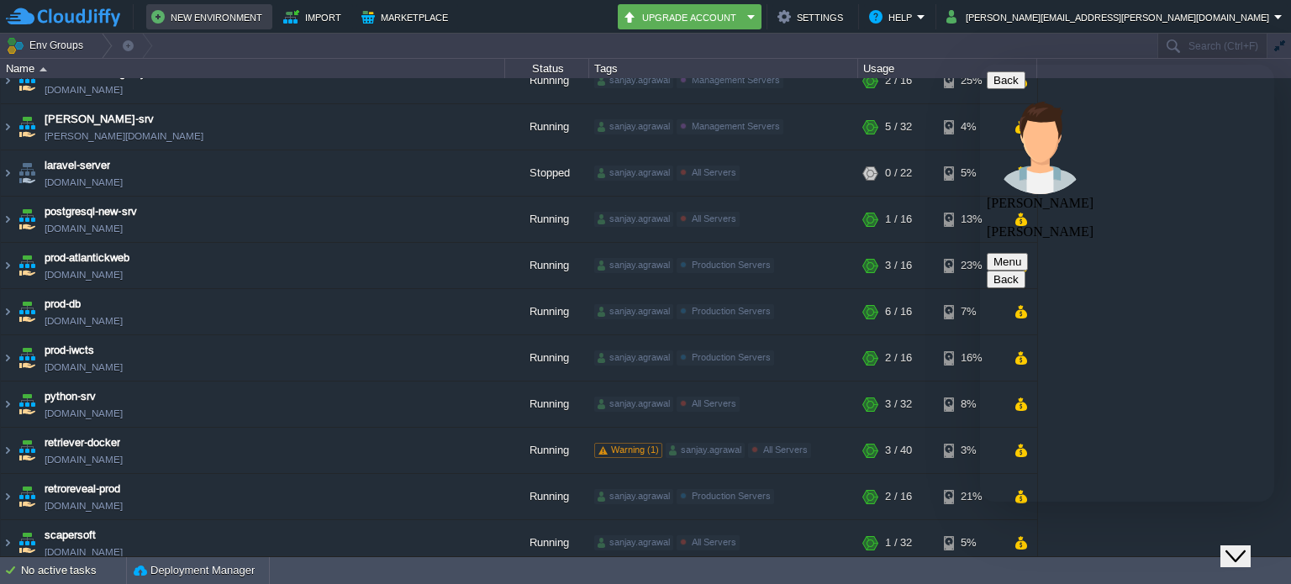
click at [219, 9] on button "New Environment" at bounding box center [209, 17] width 116 height 20
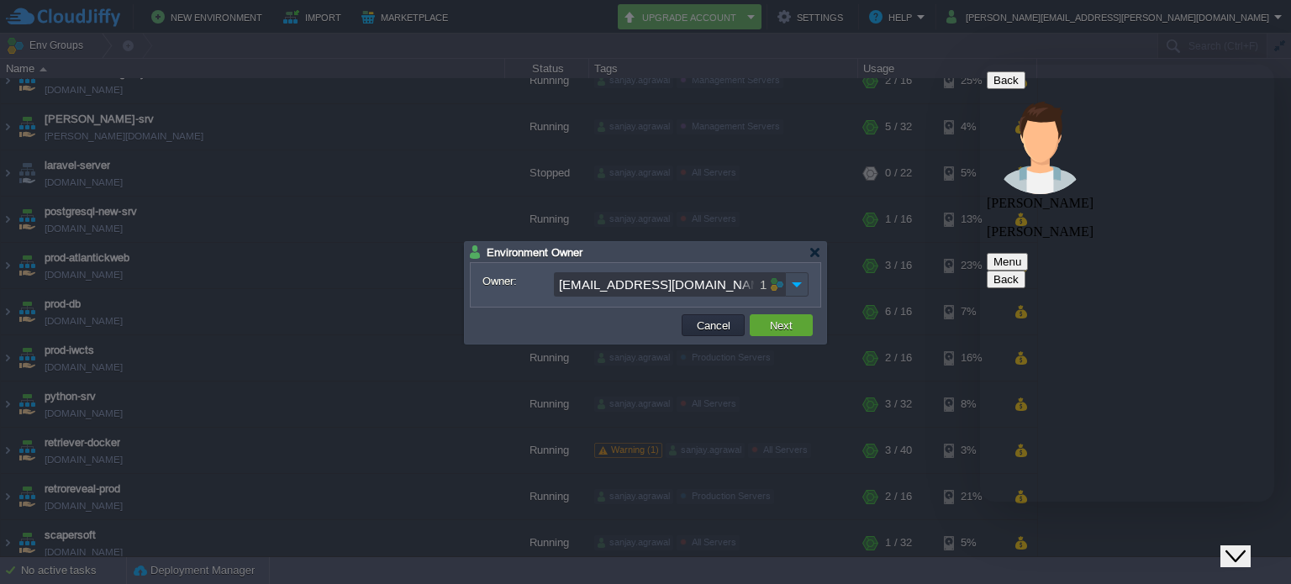
click at [689, 285] on input "[EMAIL_ADDRESS][DOMAIN_NAME]" at bounding box center [669, 284] width 231 height 24
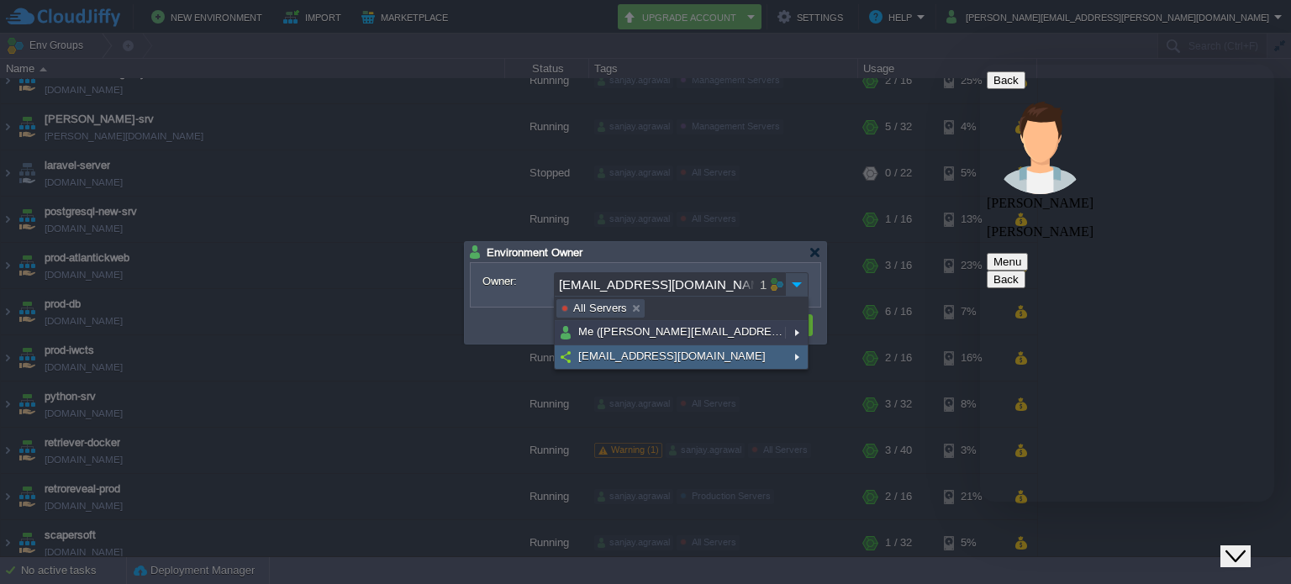
click at [689, 285] on input "[EMAIL_ADDRESS][DOMAIN_NAME]" at bounding box center [669, 284] width 231 height 24
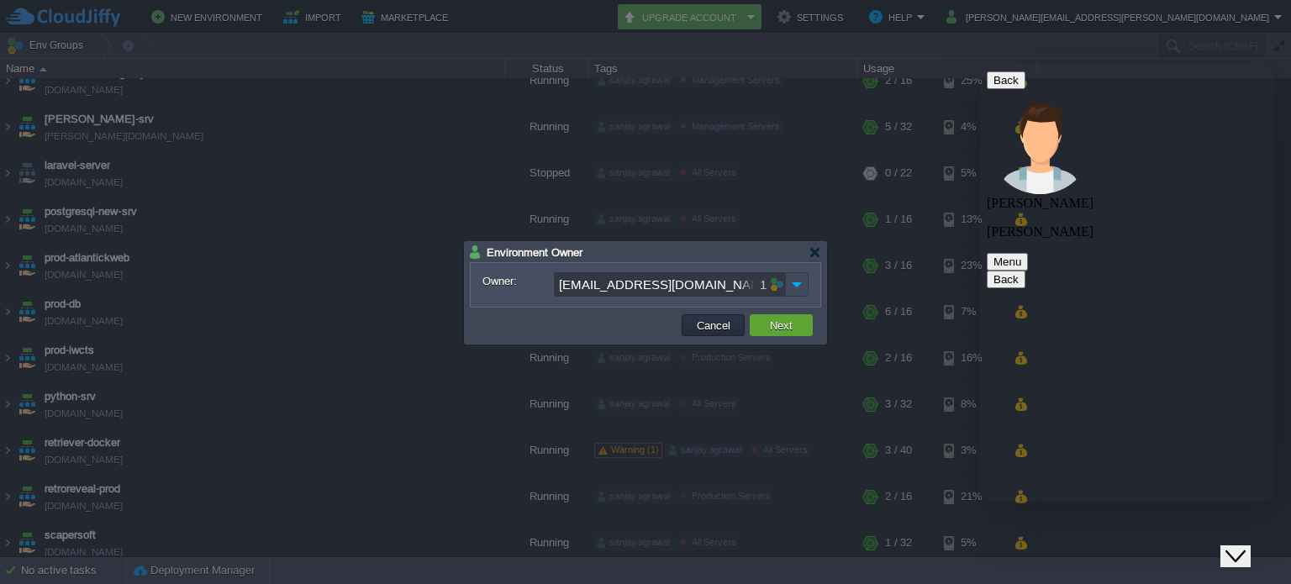
click at [689, 285] on input "[EMAIL_ADDRESS][DOMAIN_NAME]" at bounding box center [669, 284] width 231 height 24
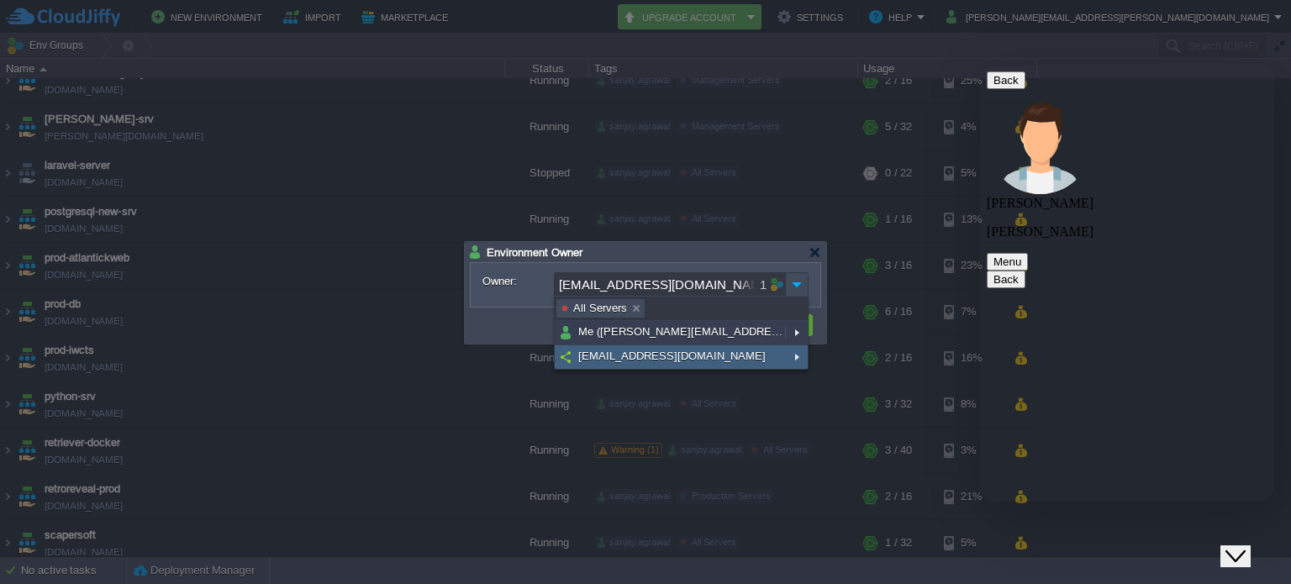
click at [795, 359] on img at bounding box center [796, 357] width 23 height 24
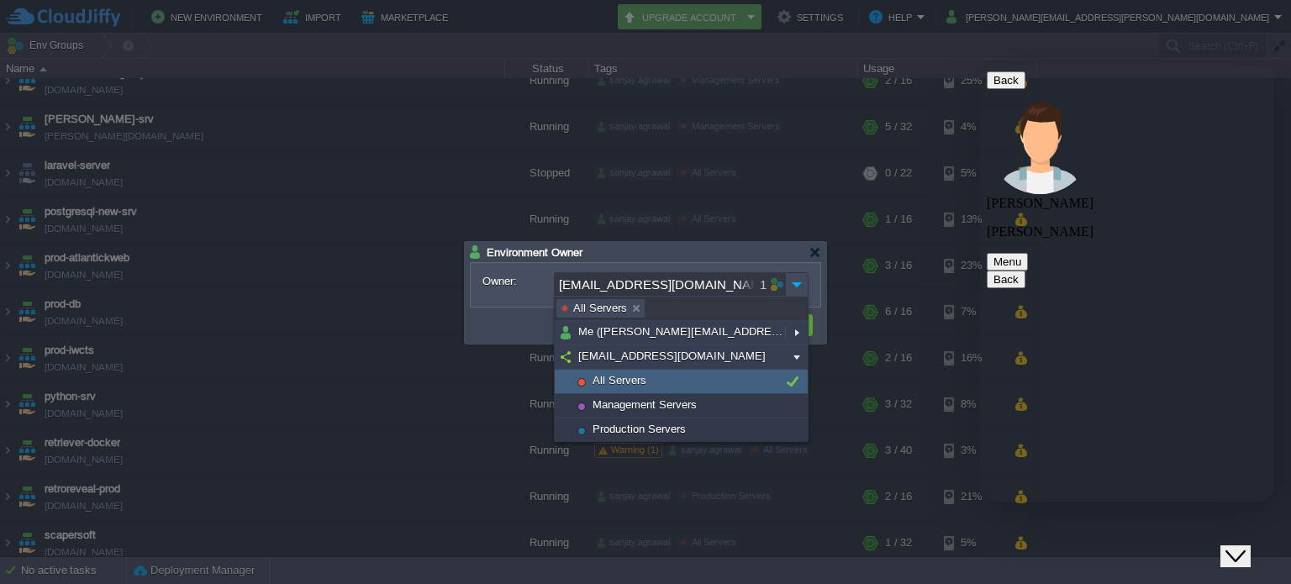
click at [753, 376] on div "All Servers" at bounding box center [681, 382] width 253 height 24
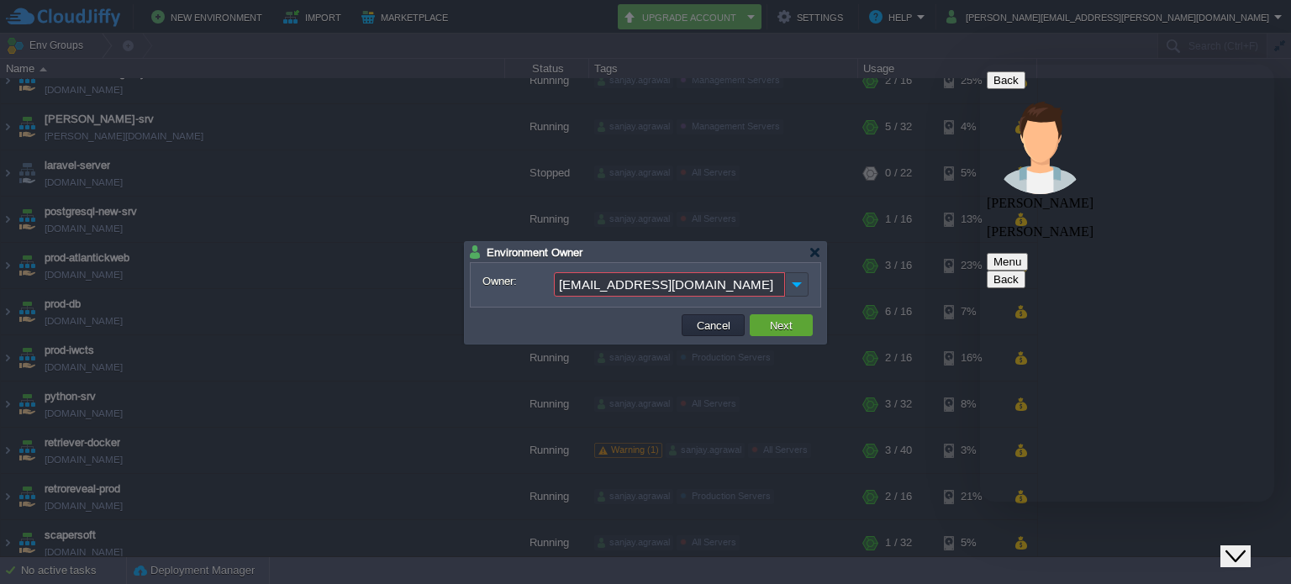
paste textarea "[EMAIL_ADDRESS][DOMAIN_NAME]"
type textarea "creating new environment using [EMAIL_ADDRESS][DOMAIN_NAME]"
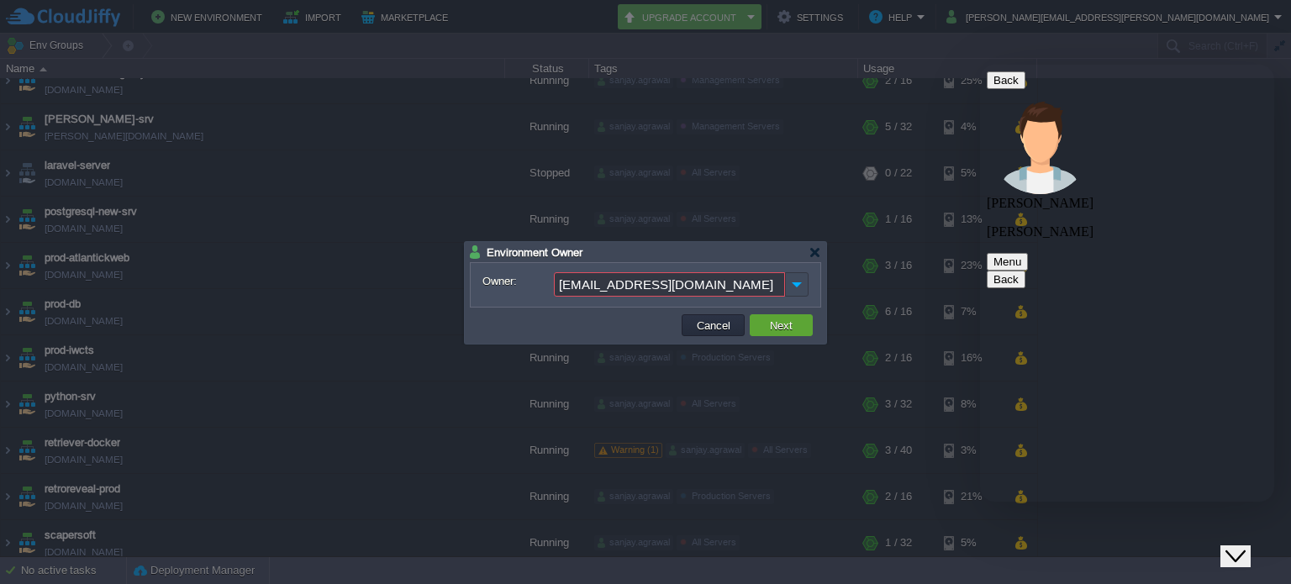
drag, startPoint x: 1047, startPoint y: 320, endPoint x: 1130, endPoint y: 378, distance: 101.4
copy span "Sir we are aware of this issue already, and we are already working on your issu…"
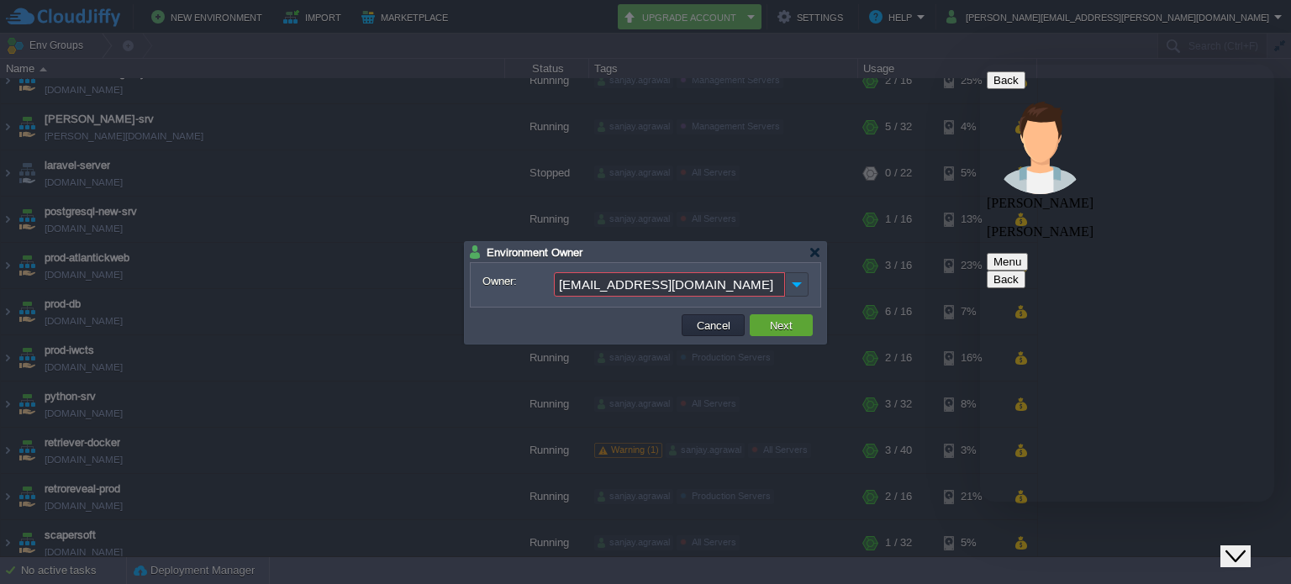
type textarea "h"
type textarea "when it can be resolved"
